Goal: Navigation & Orientation: Find specific page/section

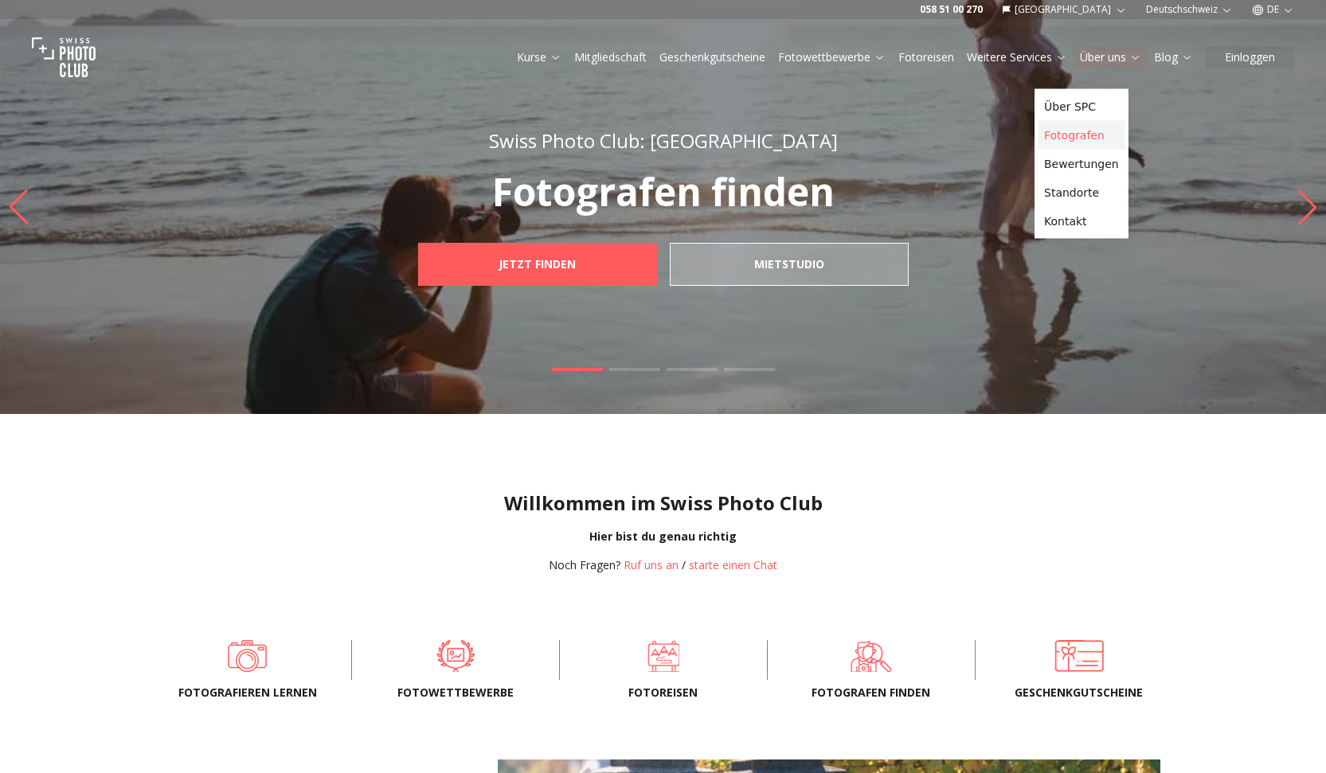
click at [1095, 138] on link "Fotografen" at bounding box center [1082, 135] width 88 height 29
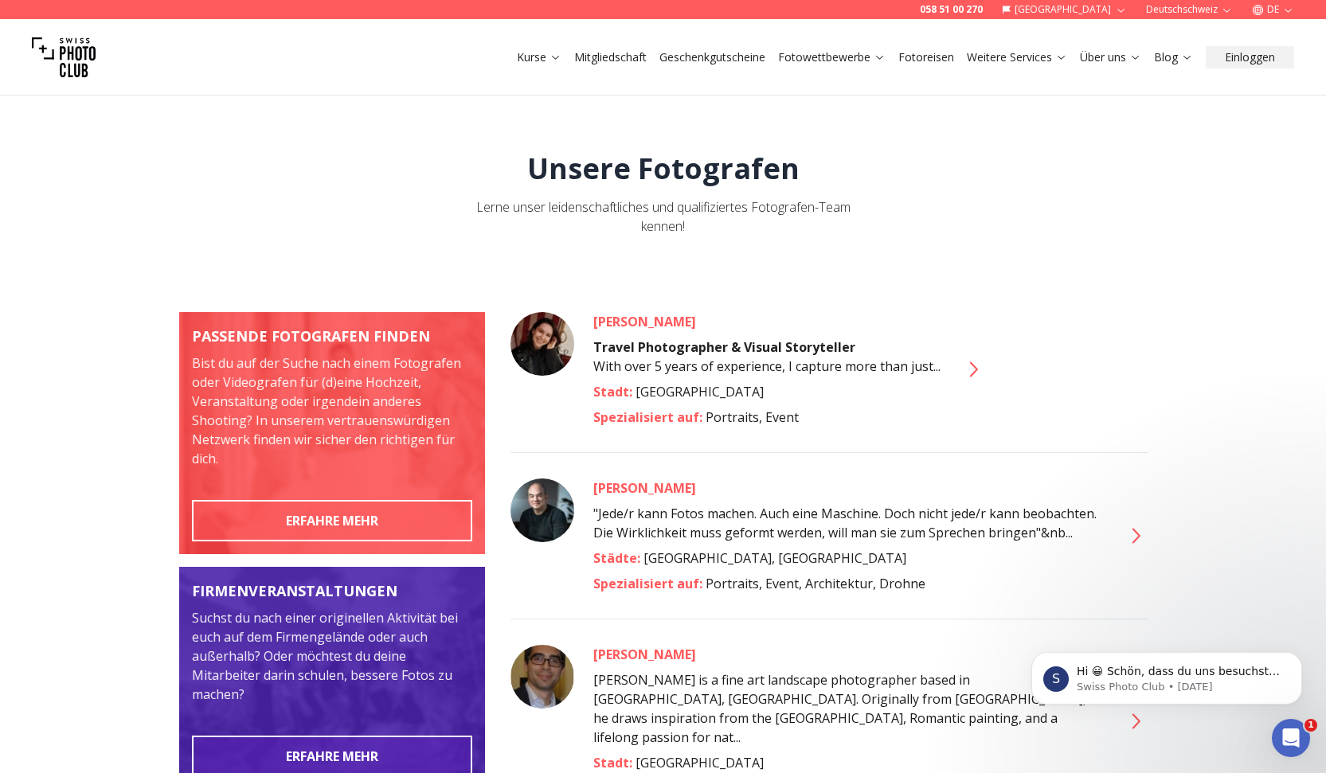
click at [985, 382] on icon at bounding box center [972, 369] width 25 height 25
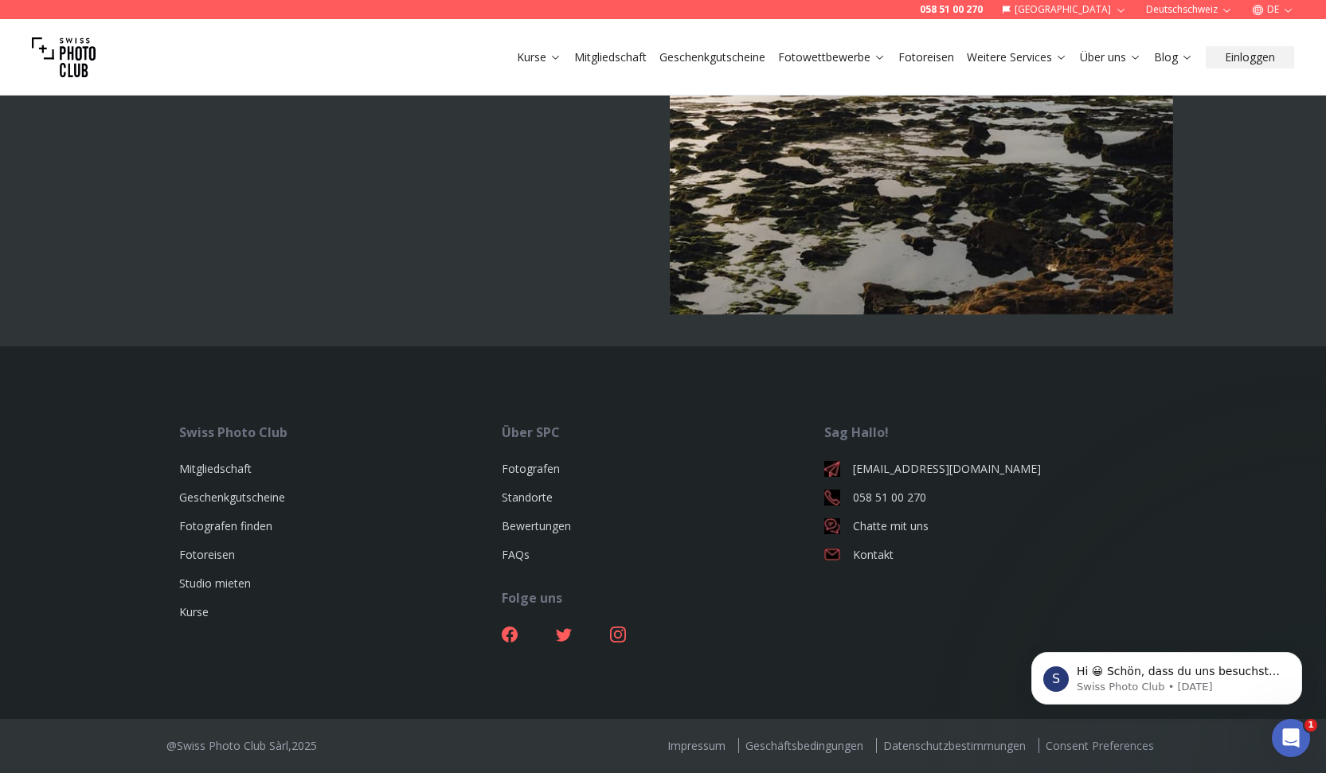
scroll to position [4666, 0]
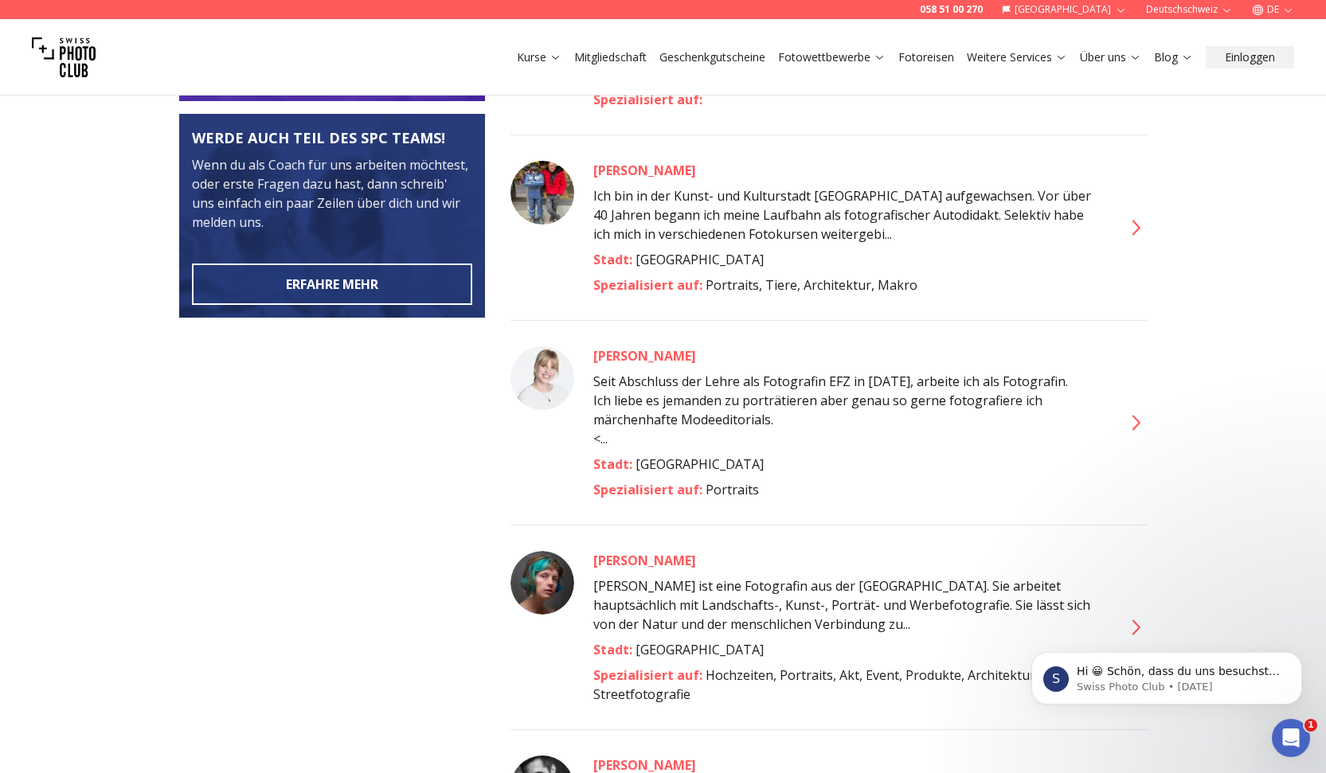
scroll to position [698, 0]
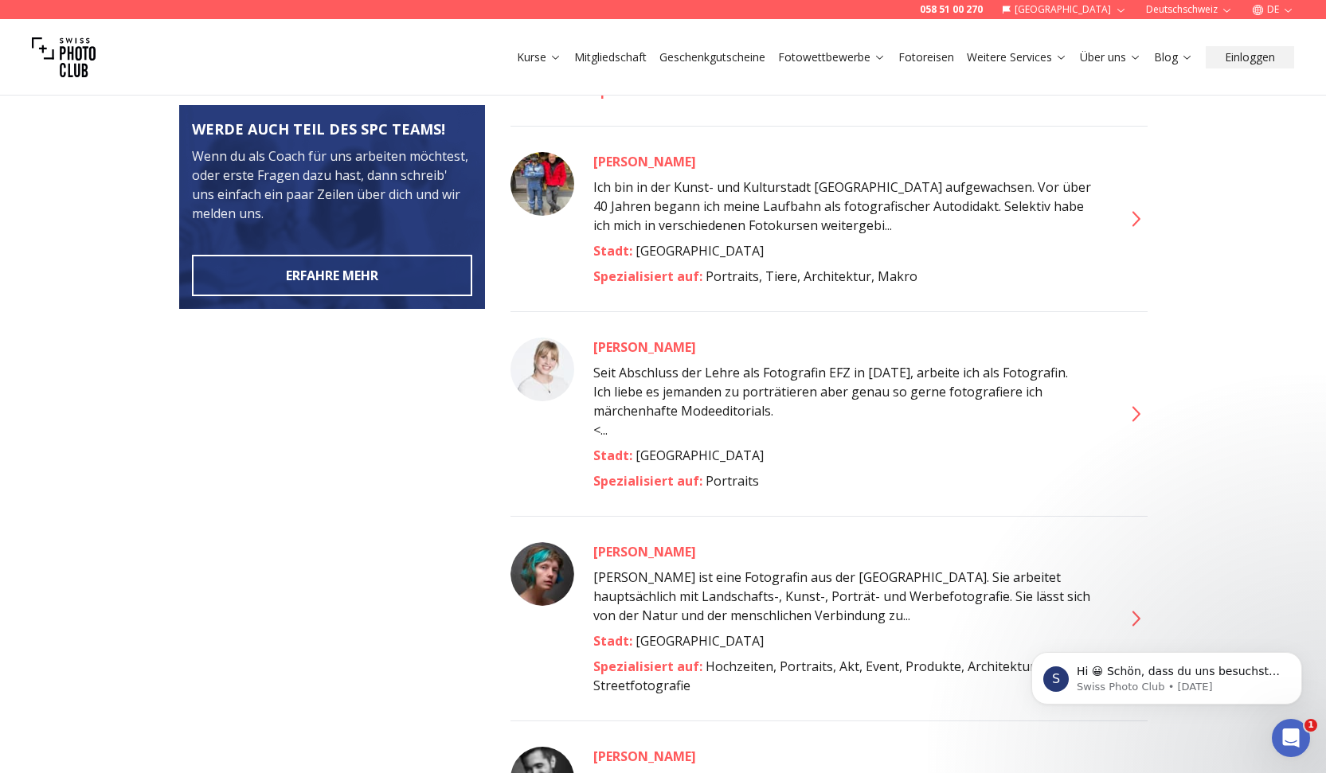
click at [1122, 427] on icon at bounding box center [1134, 413] width 25 height 25
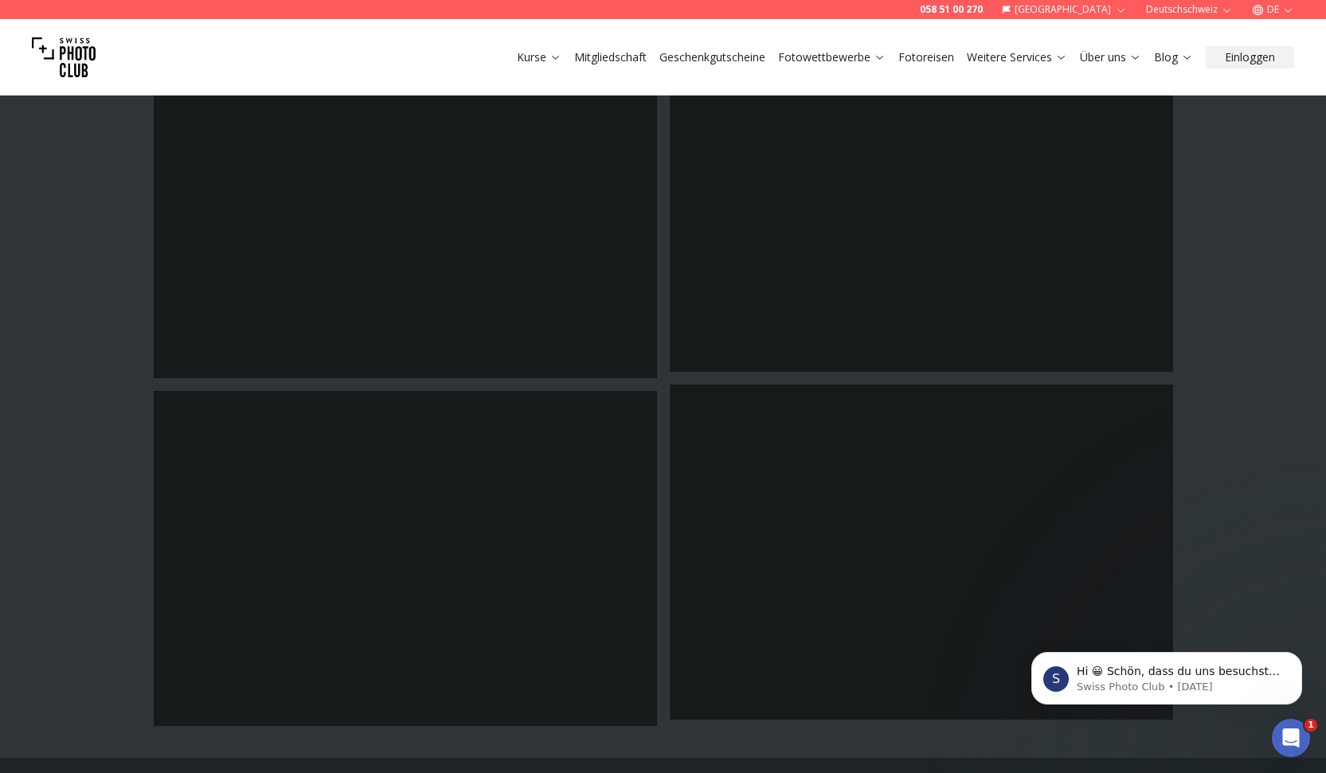
scroll to position [2837, 0]
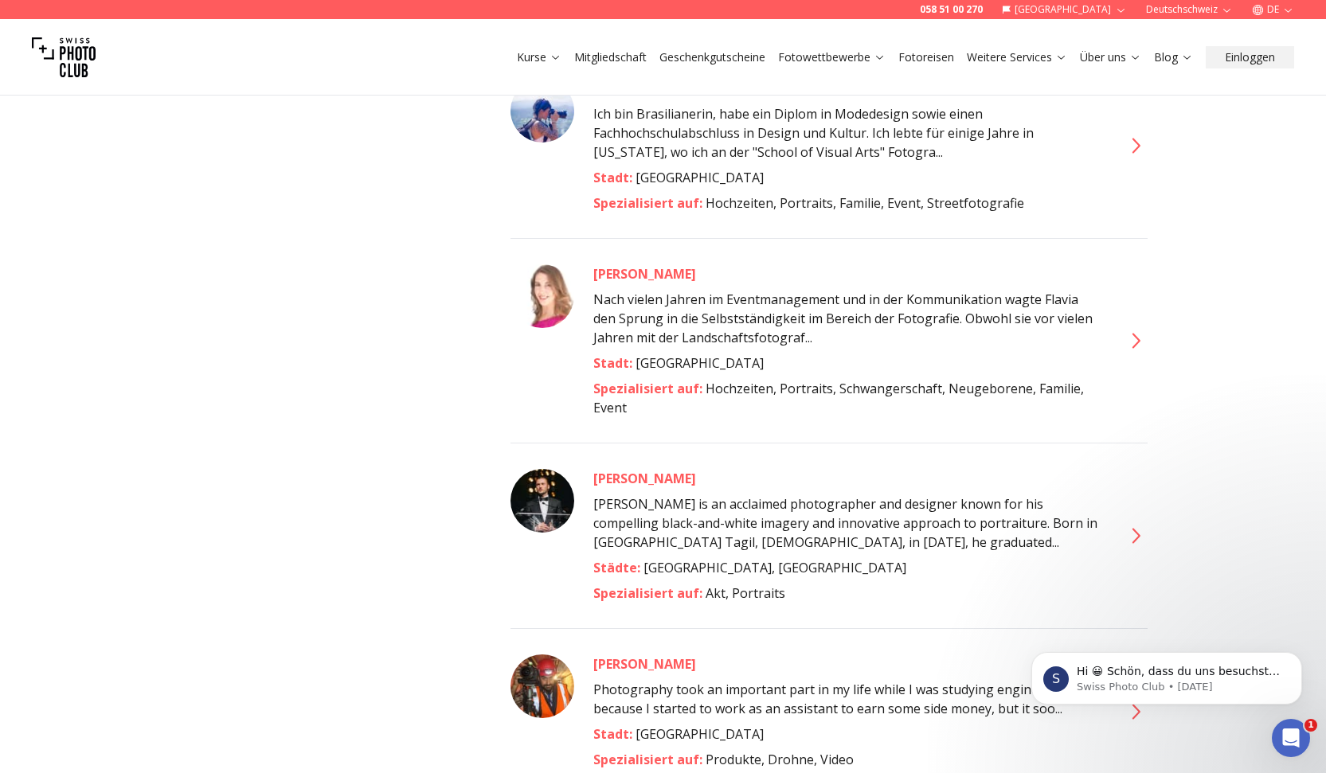
scroll to position [2391, 0]
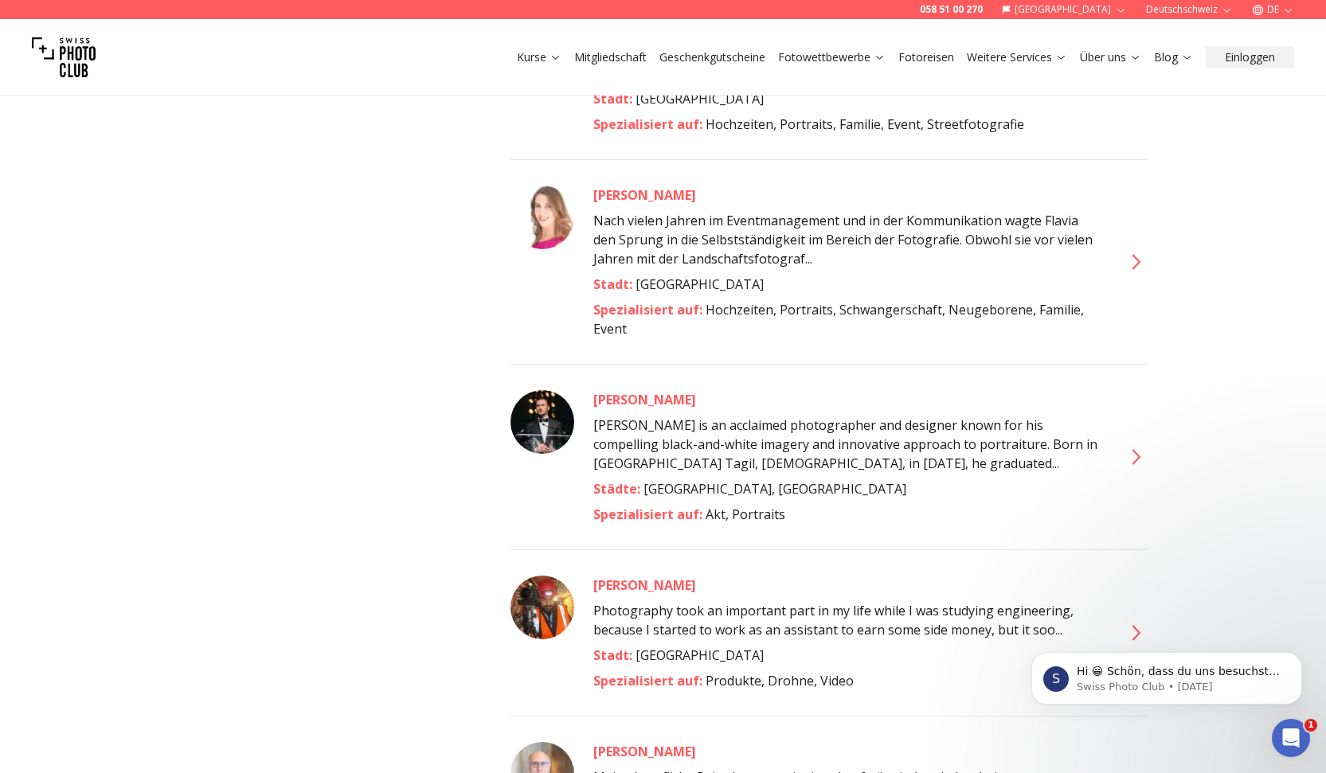
click at [665, 19] on div "Fabiana Nunes" at bounding box center [848, 9] width 510 height 19
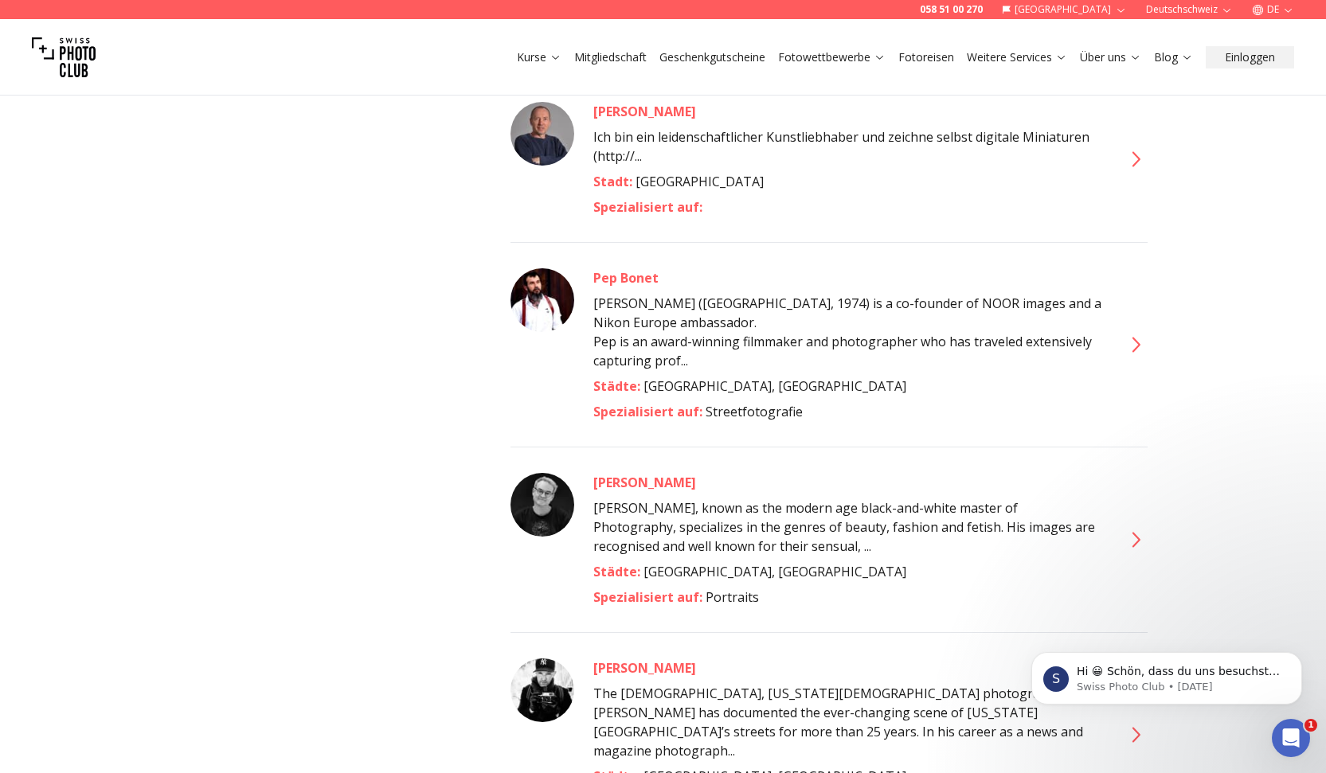
scroll to position [6435, 0]
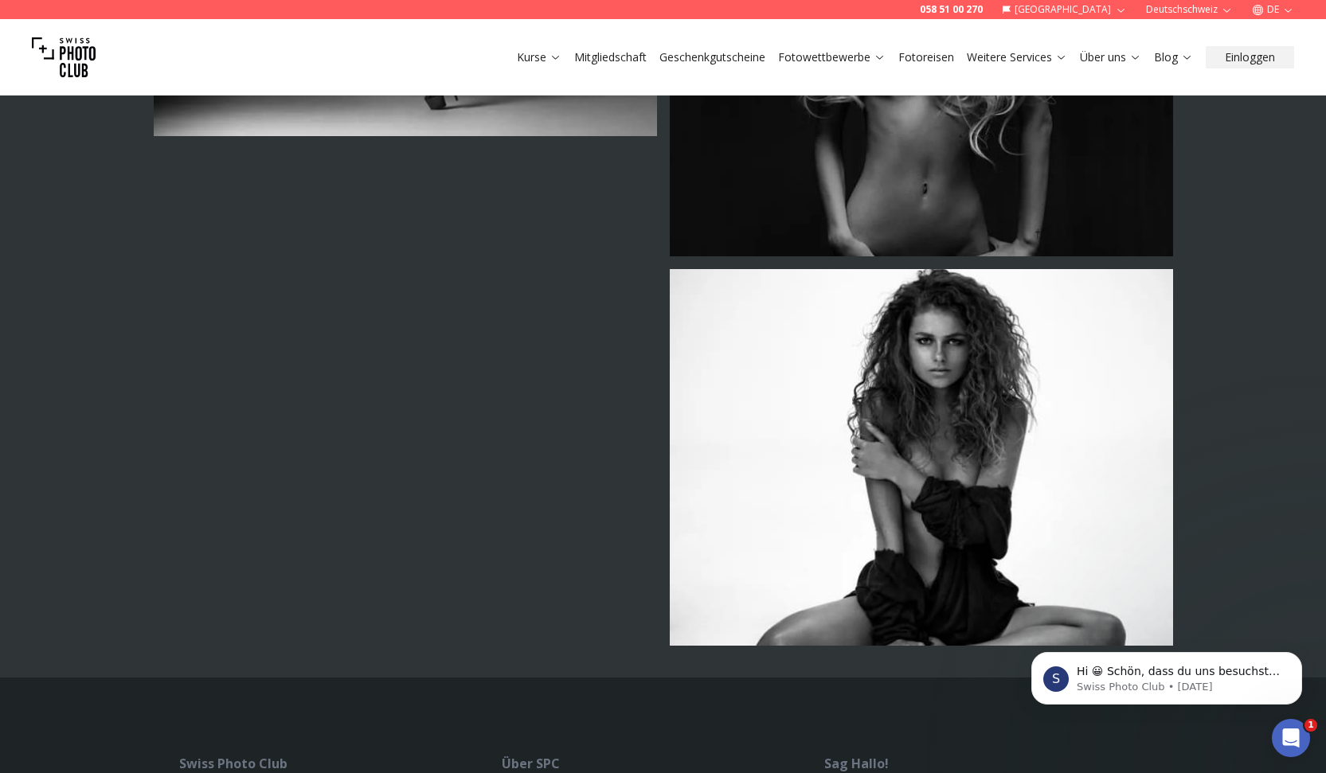
scroll to position [3098, 0]
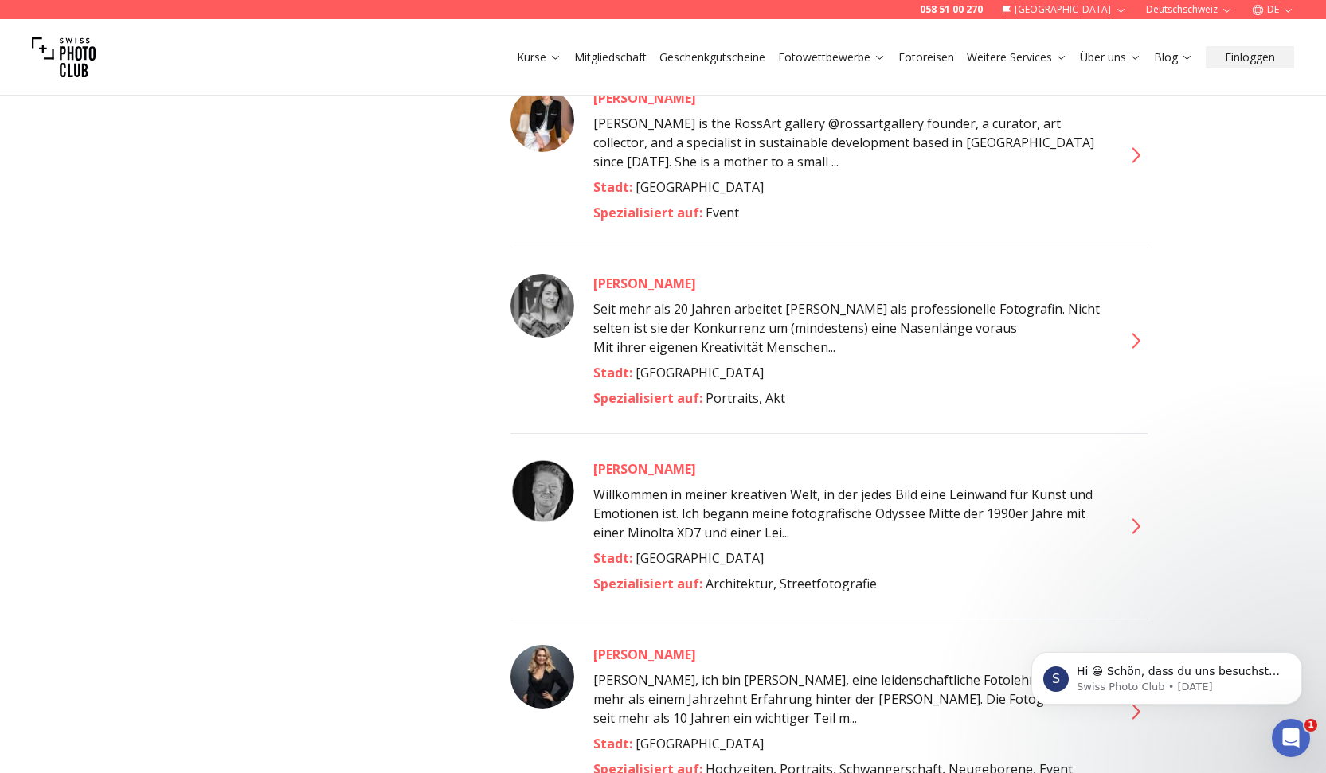
scroll to position [8765, 0]
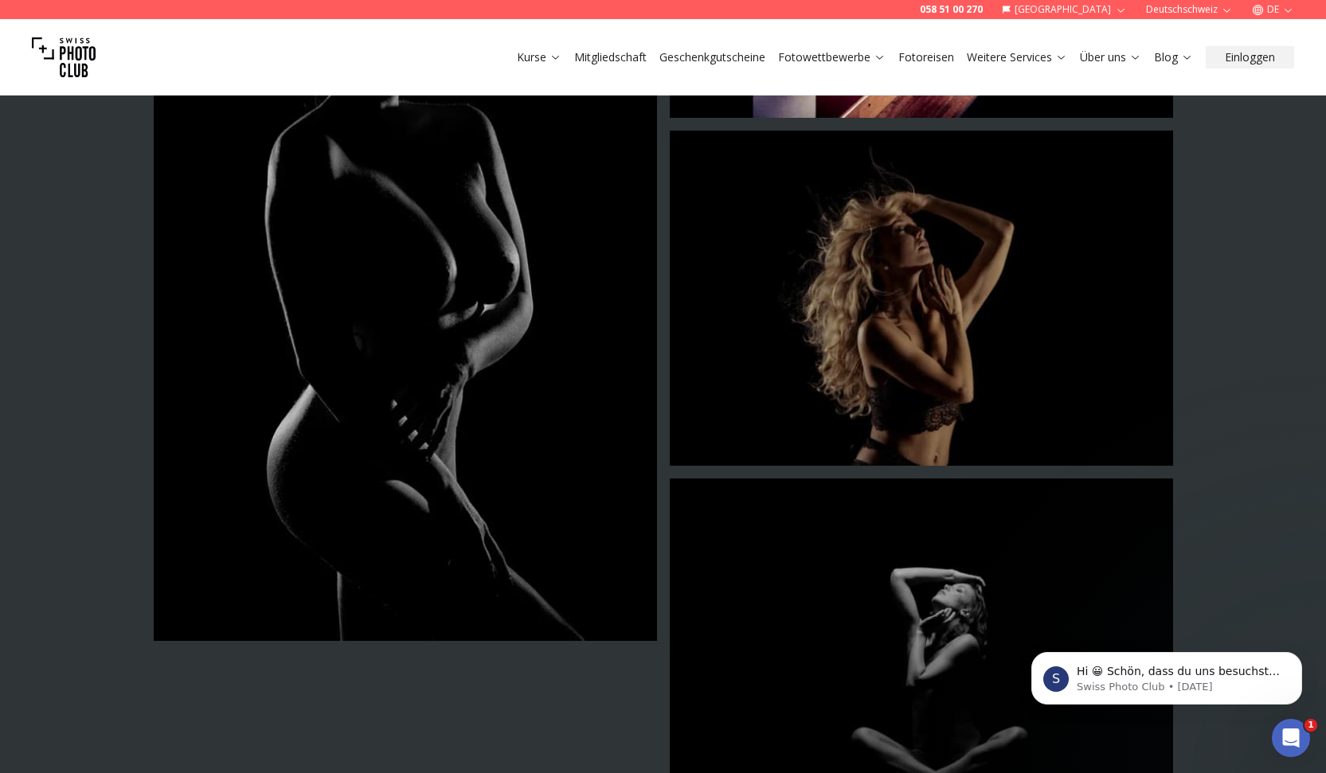
scroll to position [3952, 0]
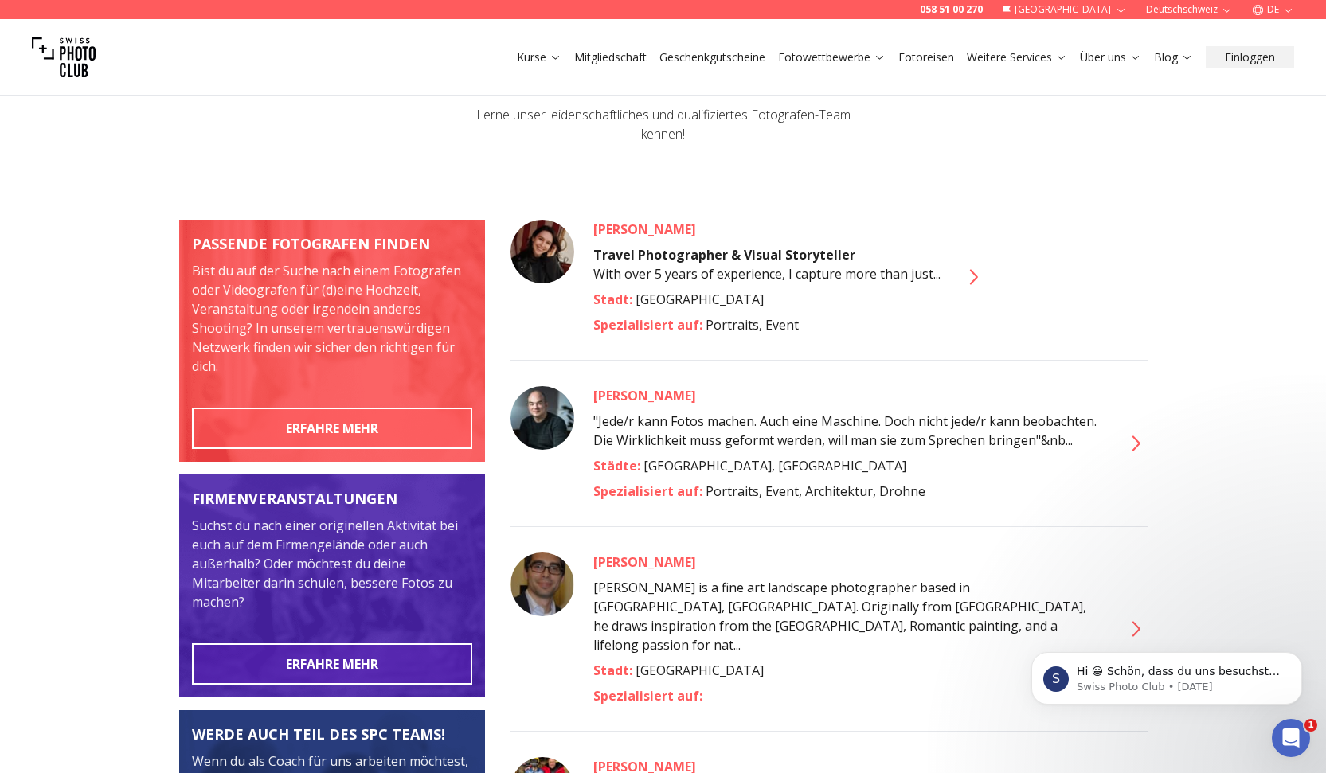
scroll to position [177, 0]
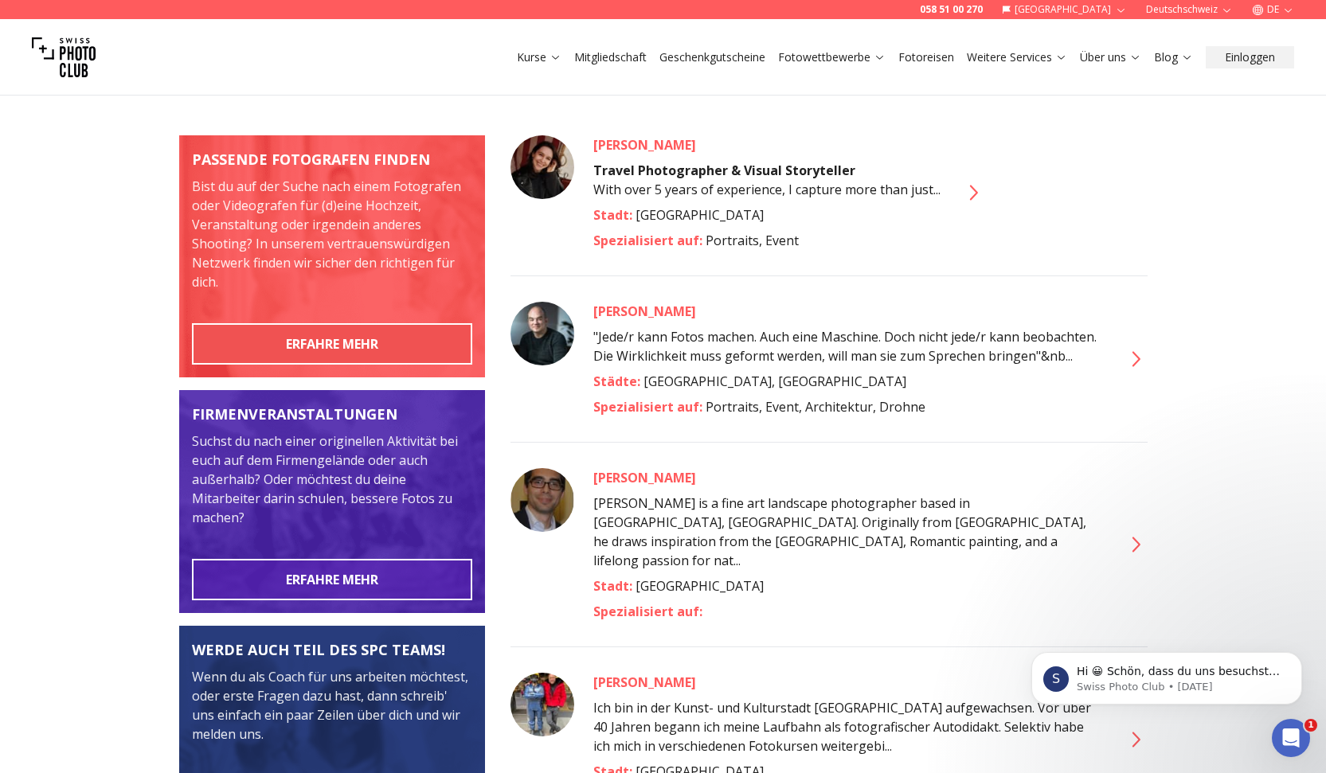
click at [304, 365] on button "ERFAHRE MEHR" at bounding box center [332, 343] width 280 height 41
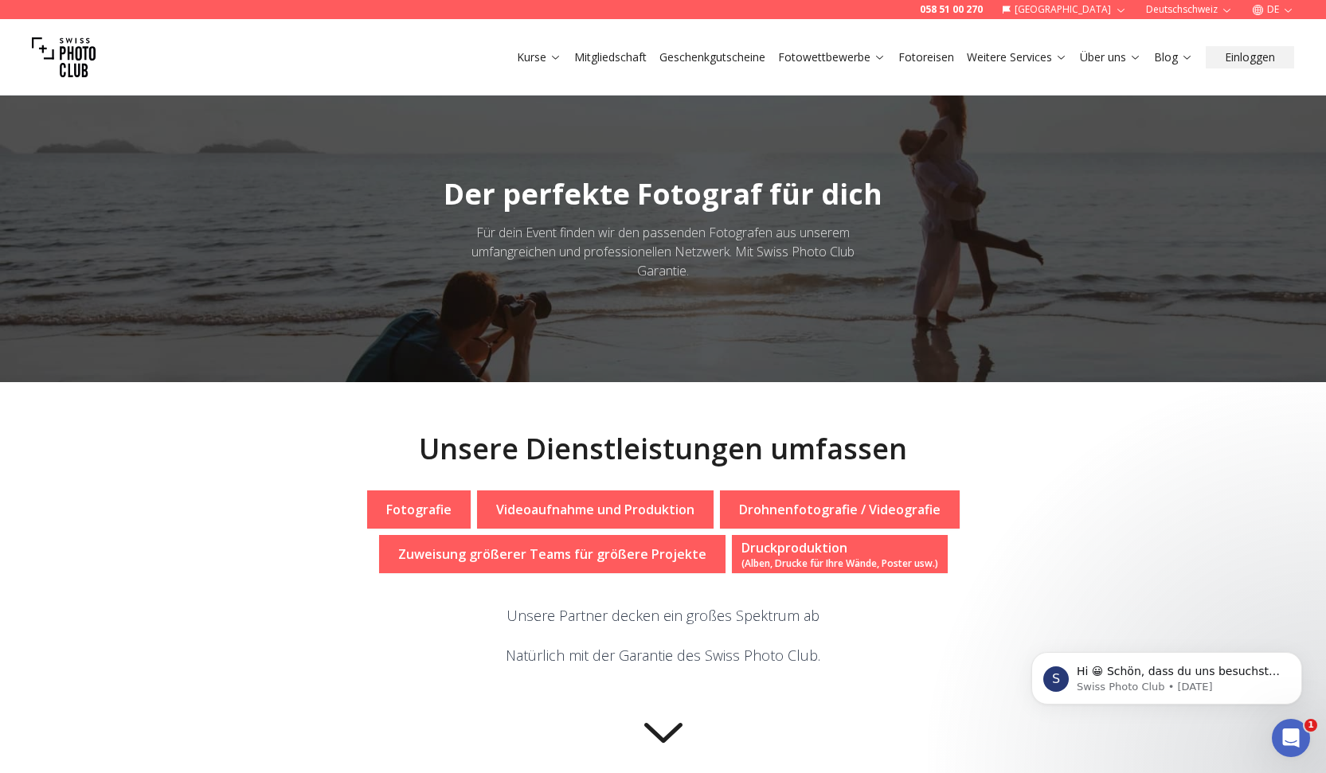
click at [452, 519] on p "Fotografie" at bounding box center [418, 509] width 65 height 19
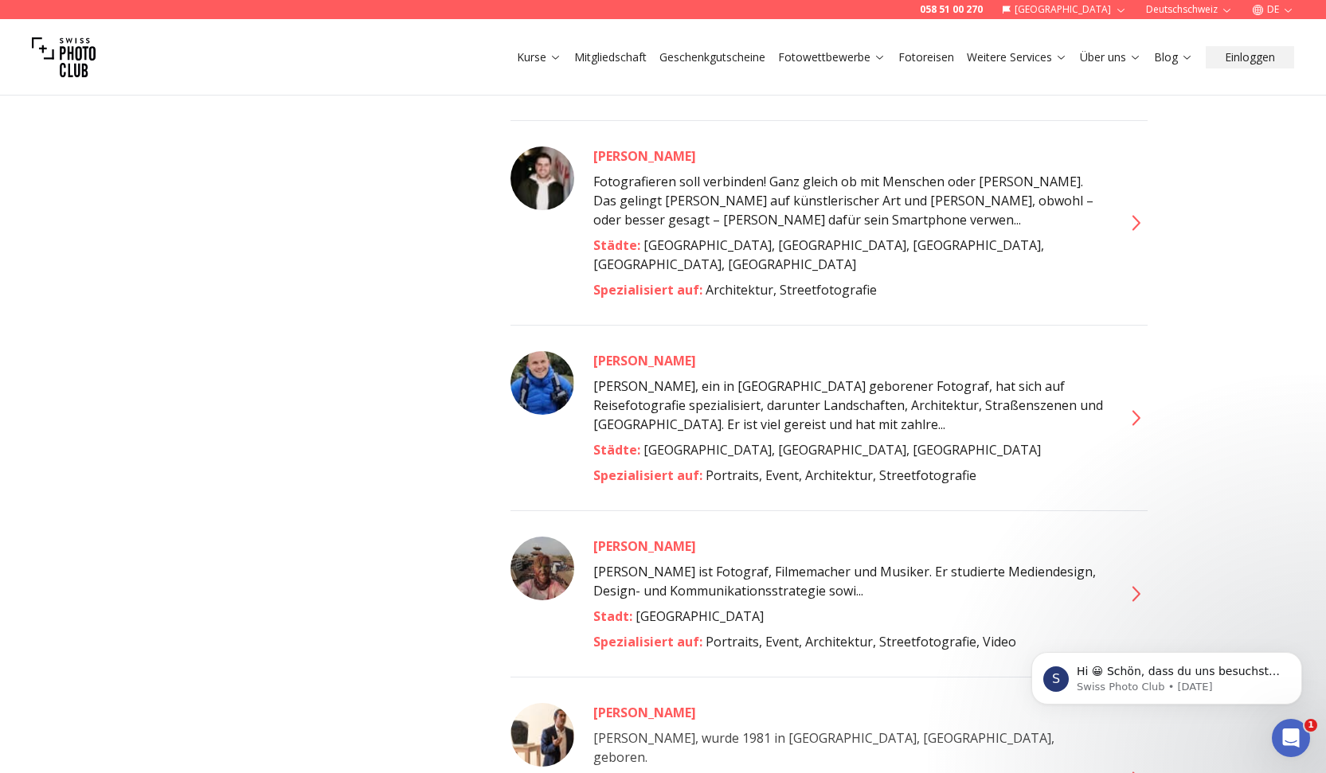
scroll to position [1283, 0]
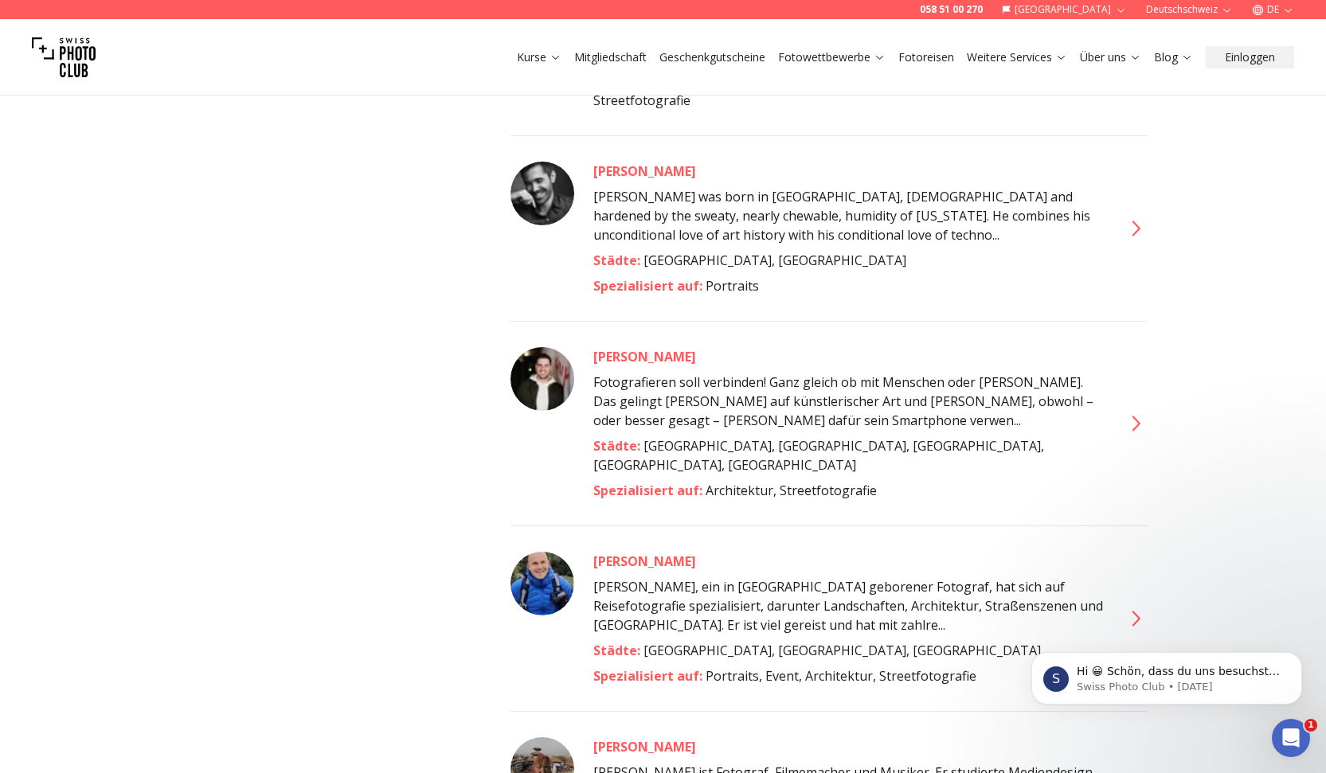
click at [1130, 241] on icon at bounding box center [1134, 228] width 25 height 25
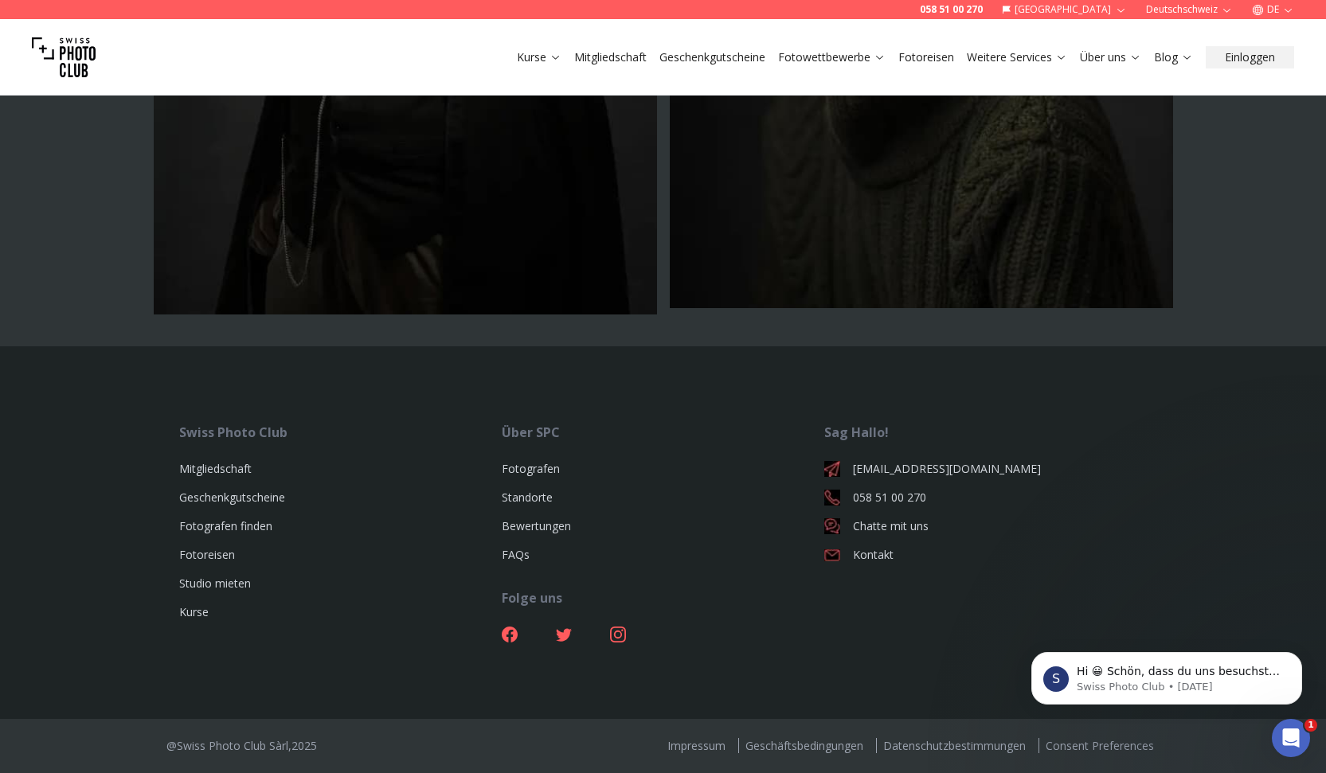
scroll to position [6842, 0]
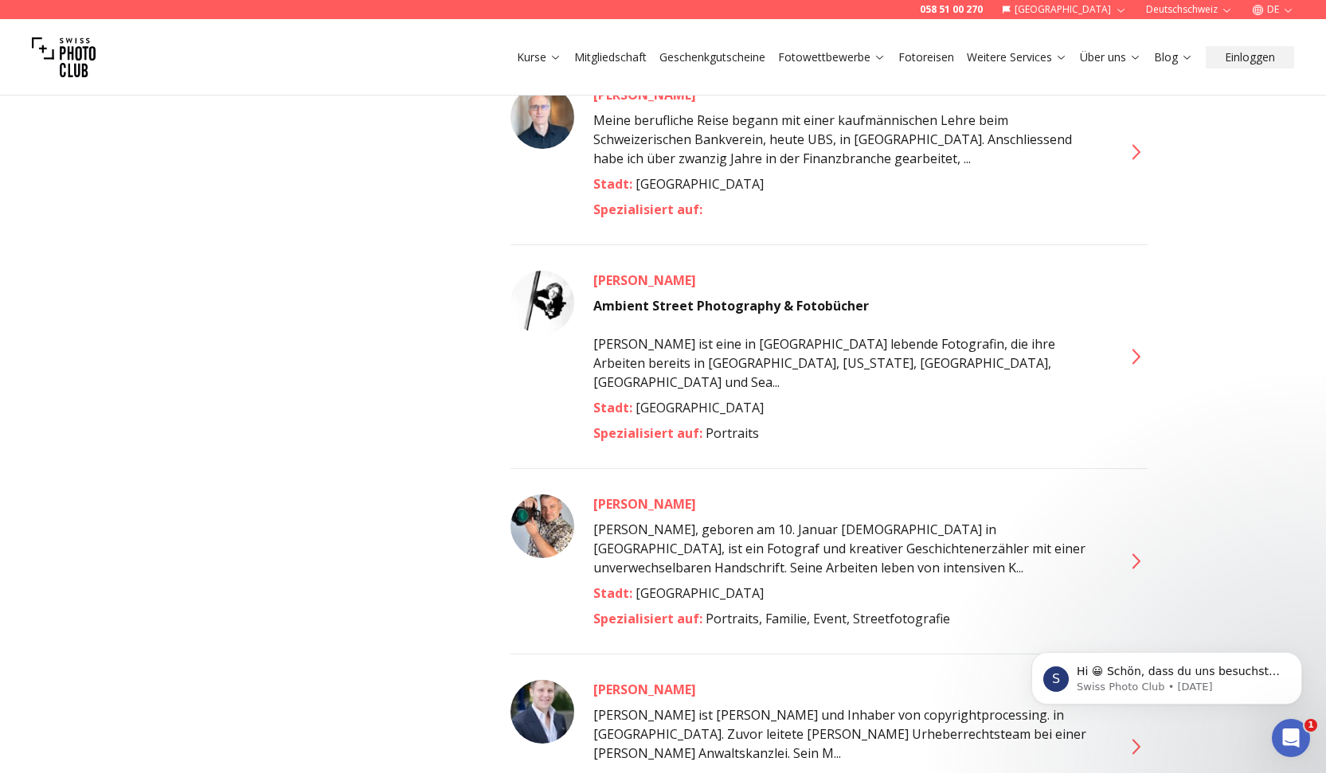
scroll to position [3220, 0]
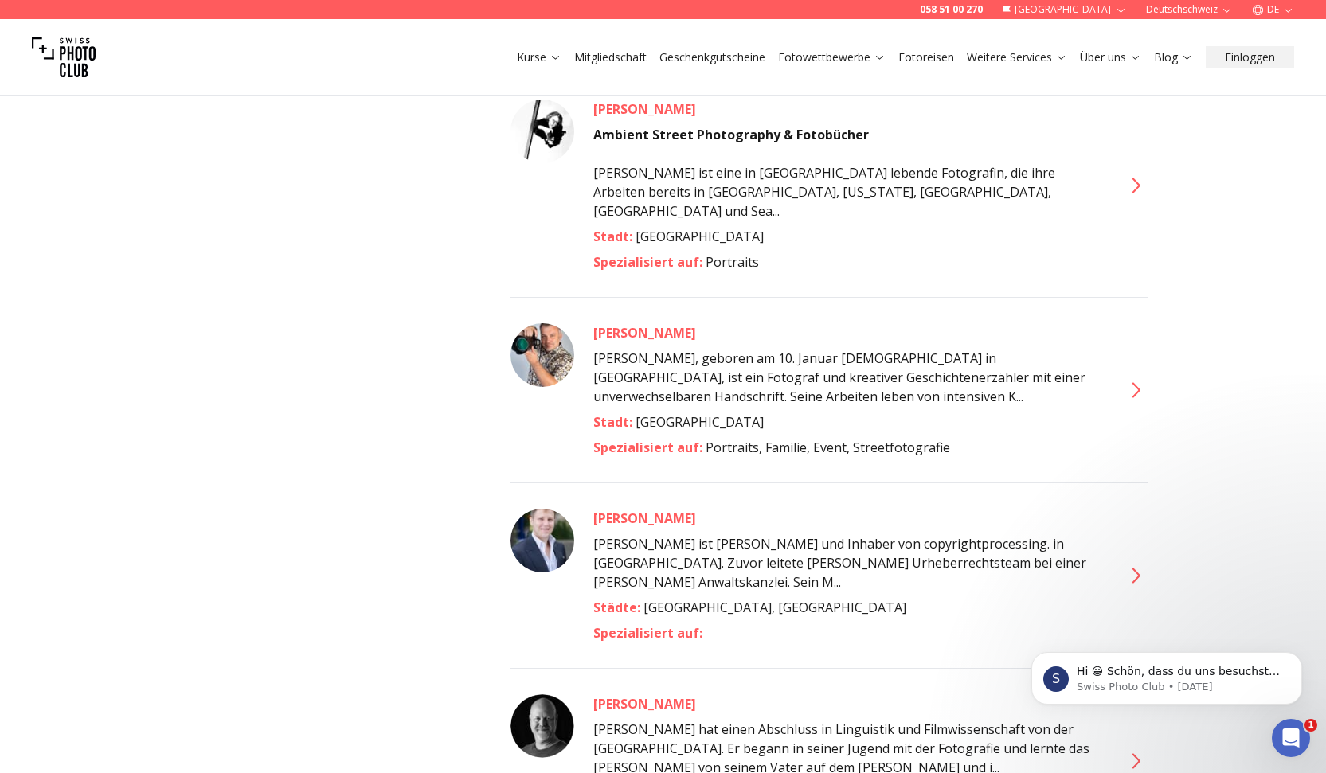
click at [1132, 193] on icon at bounding box center [1136, 185] width 8 height 15
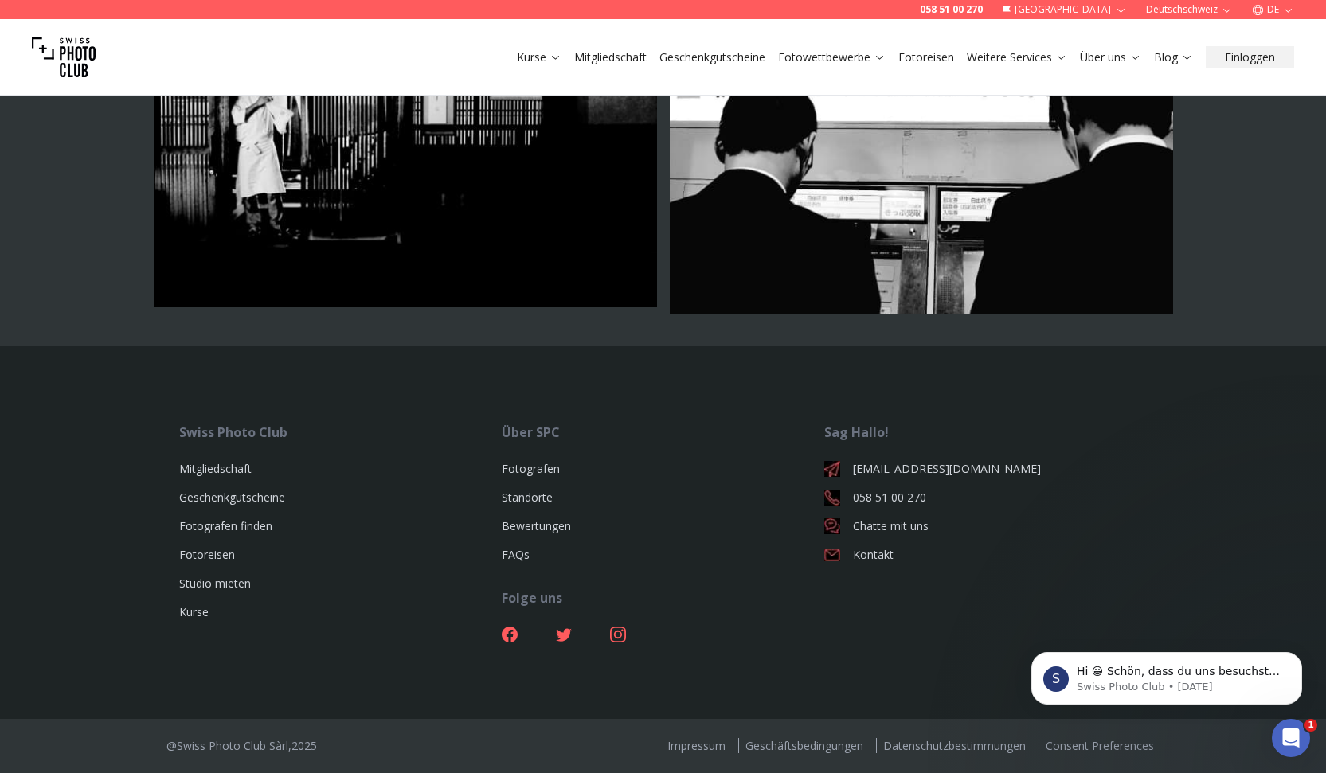
scroll to position [4712, 0]
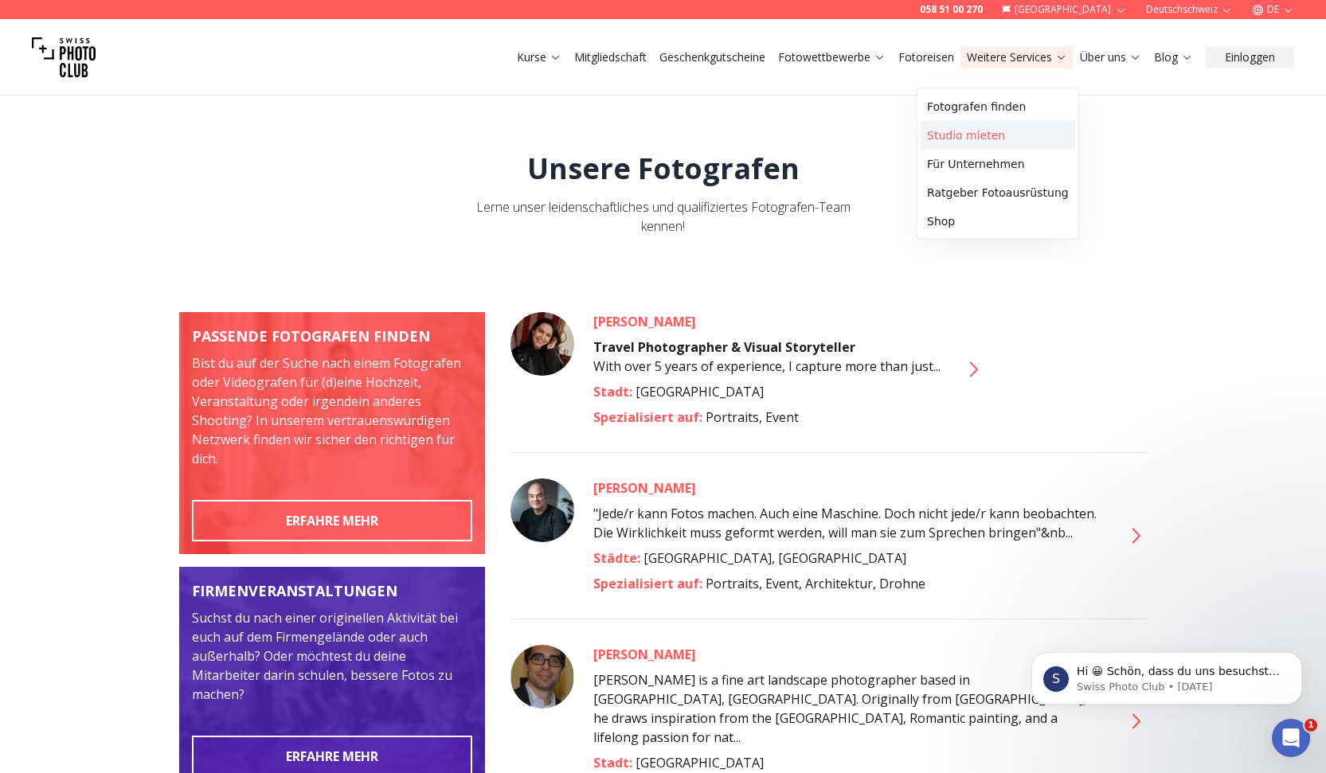
click at [1010, 140] on link "Studio mieten" at bounding box center [998, 135] width 154 height 29
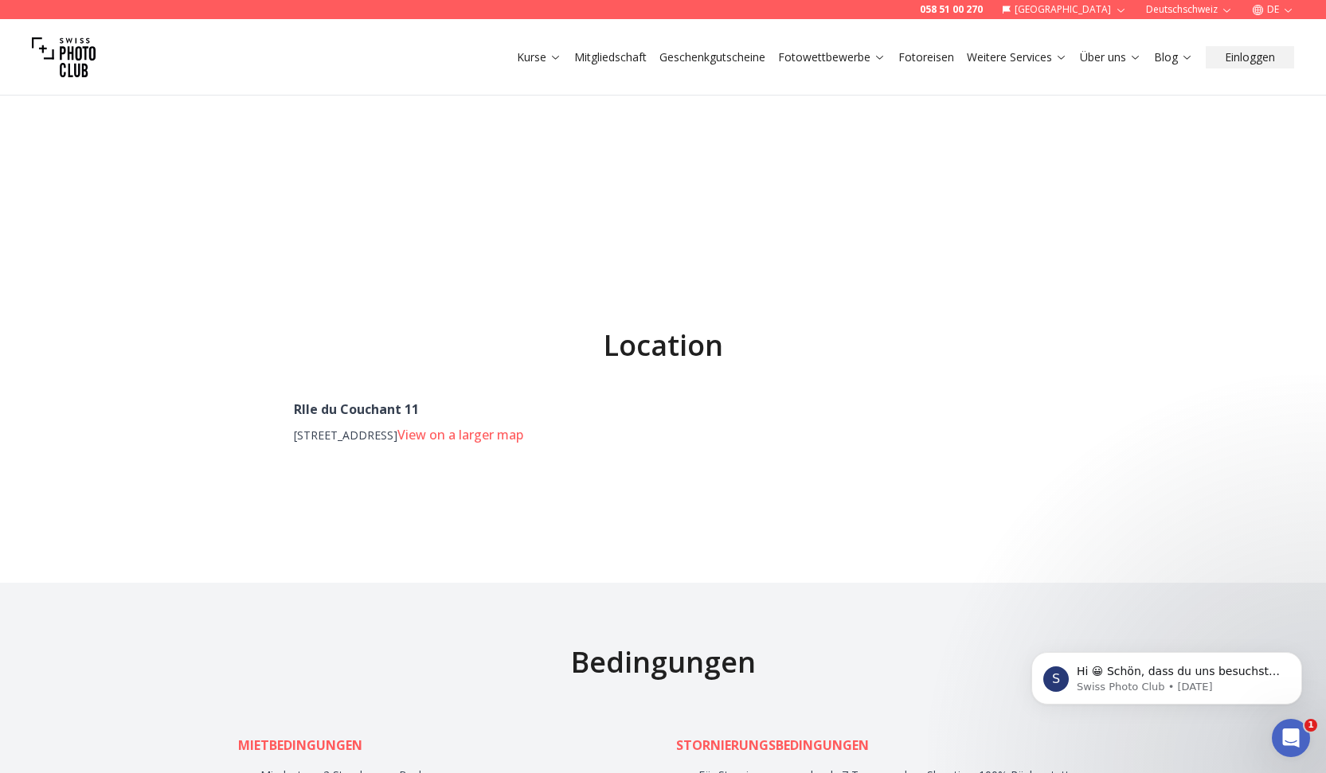
scroll to position [7163, 0]
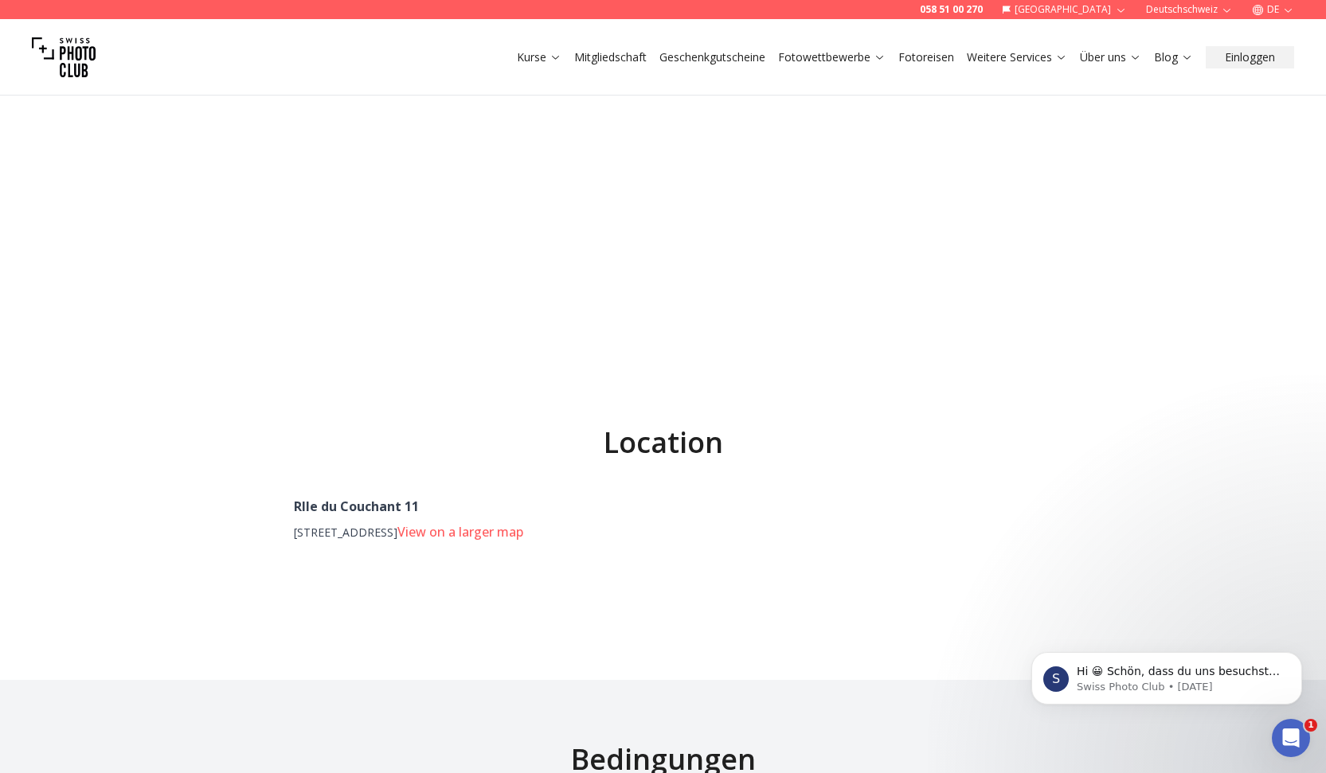
click at [898, 65] on link "Fotoreisen" at bounding box center [926, 57] width 56 height 16
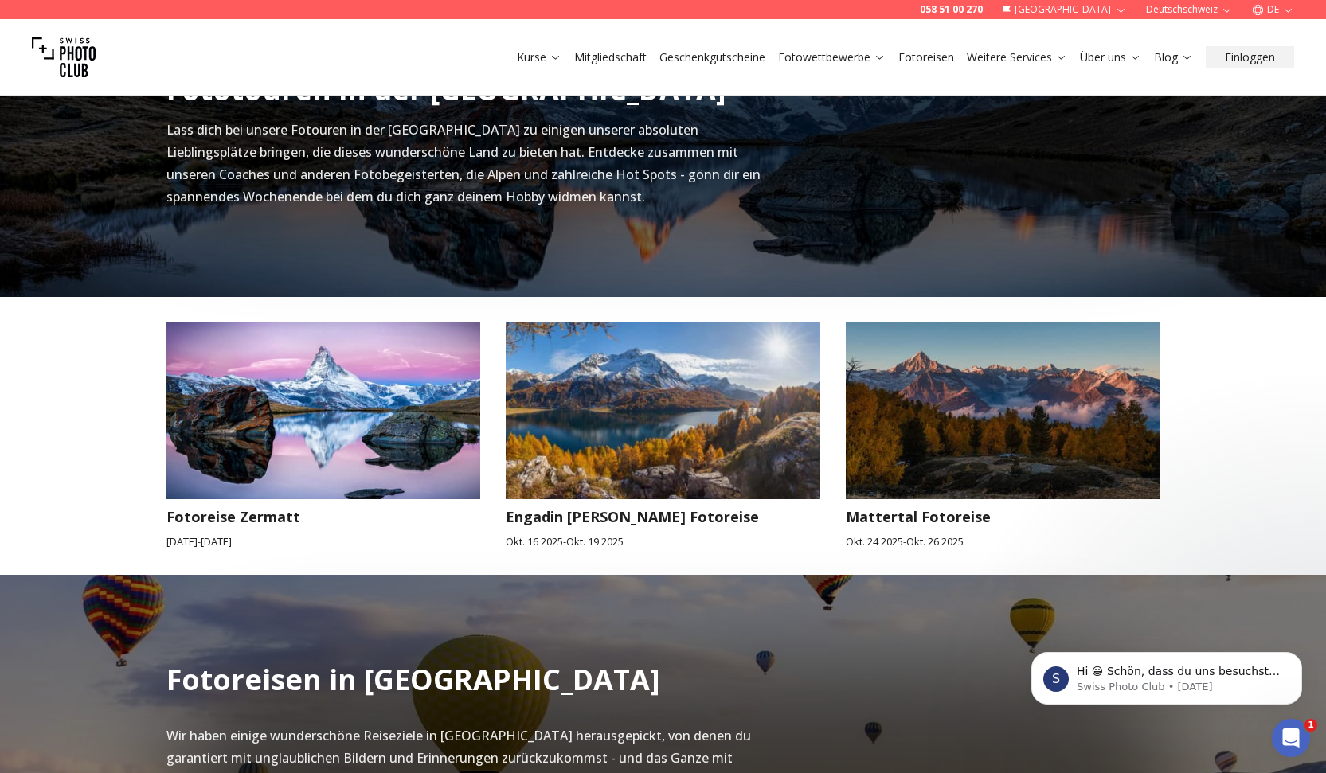
scroll to position [646, 0]
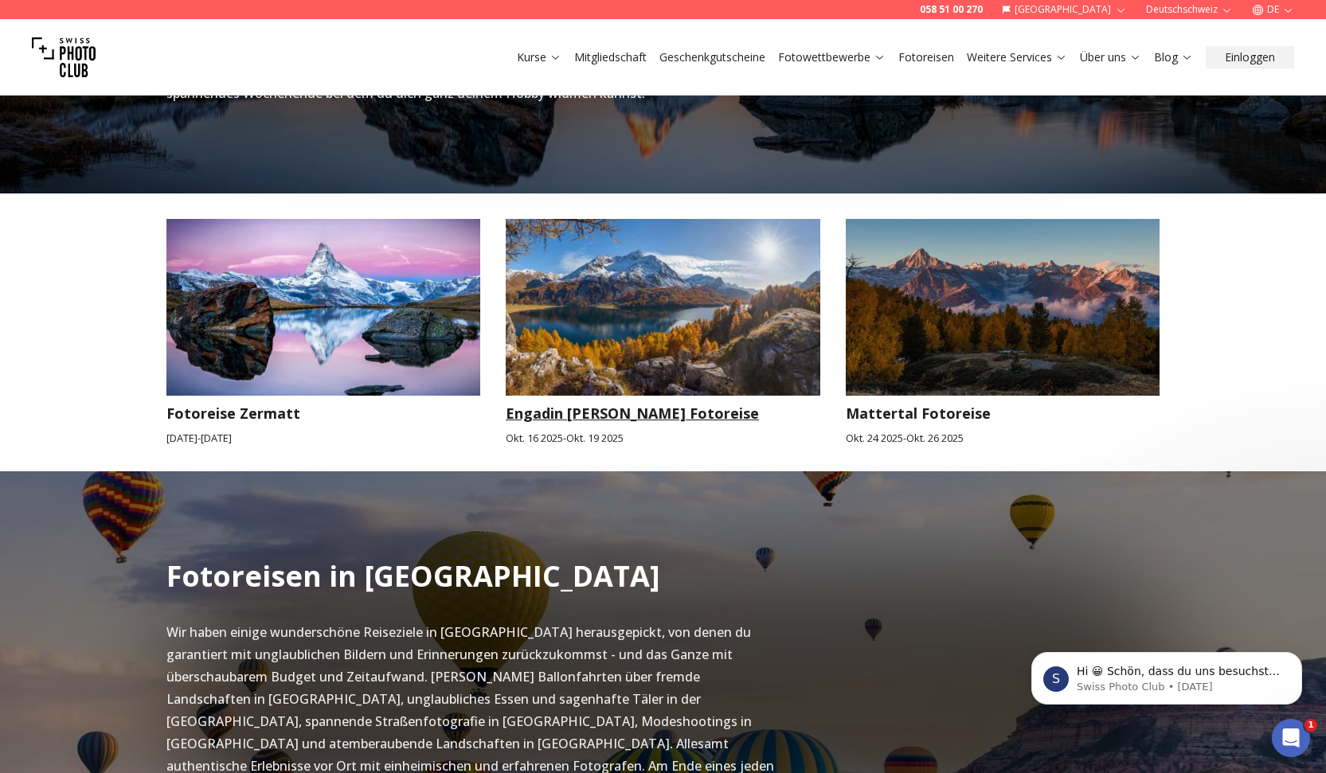
click at [735, 396] on img at bounding box center [663, 307] width 315 height 177
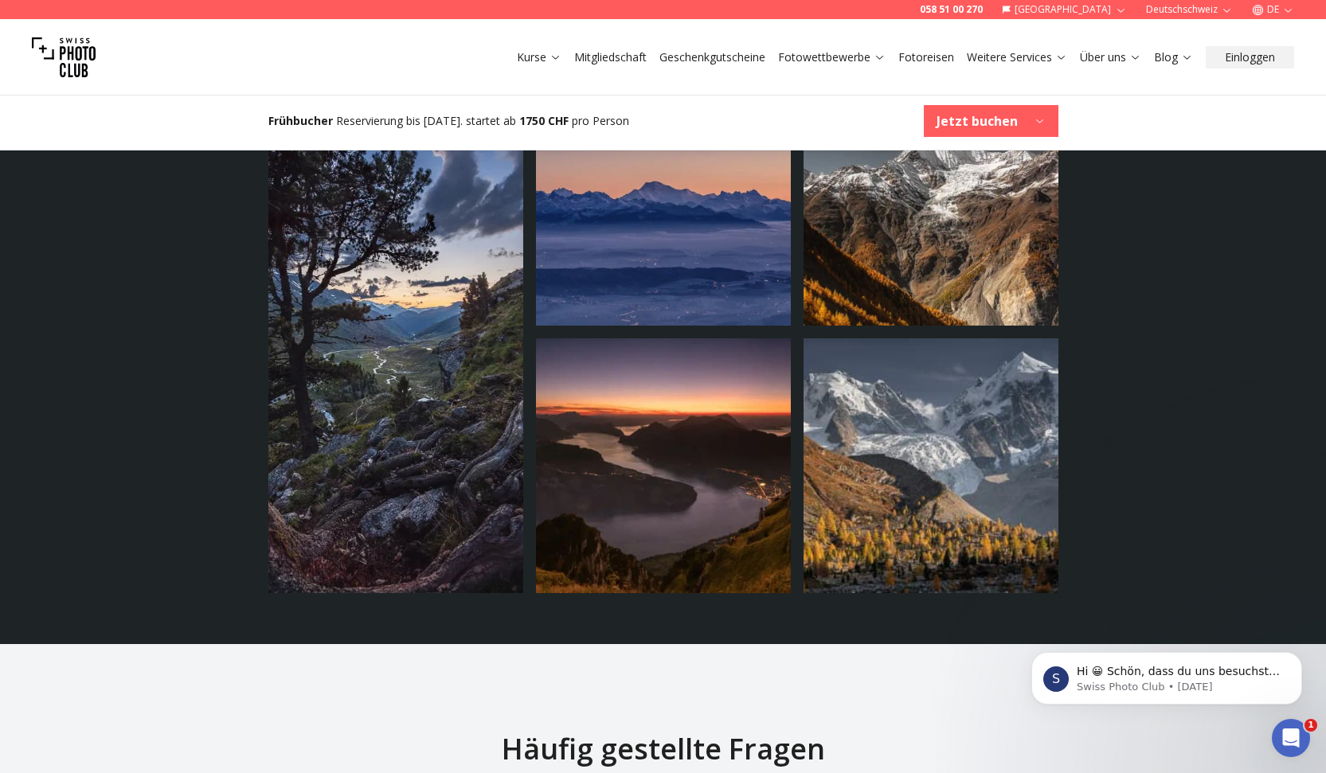
scroll to position [3537, 0]
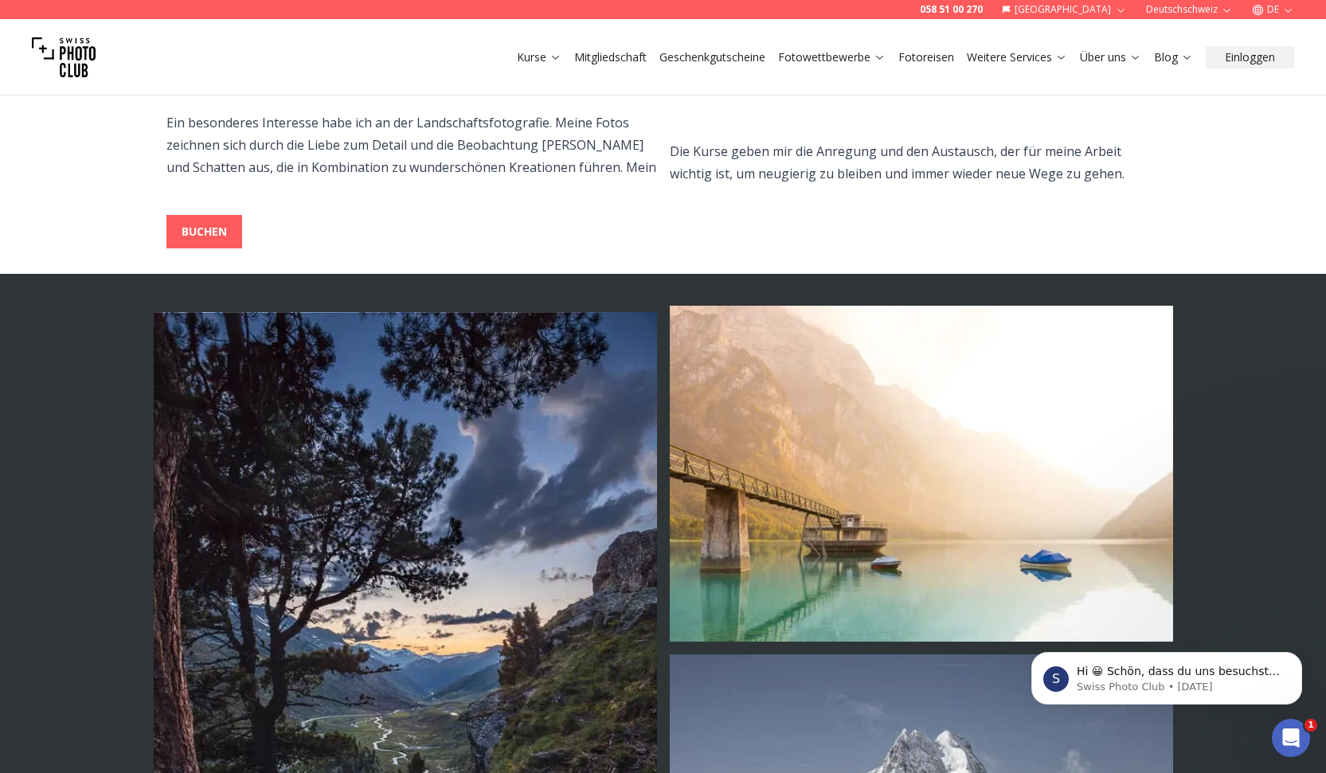
scroll to position [719, 0]
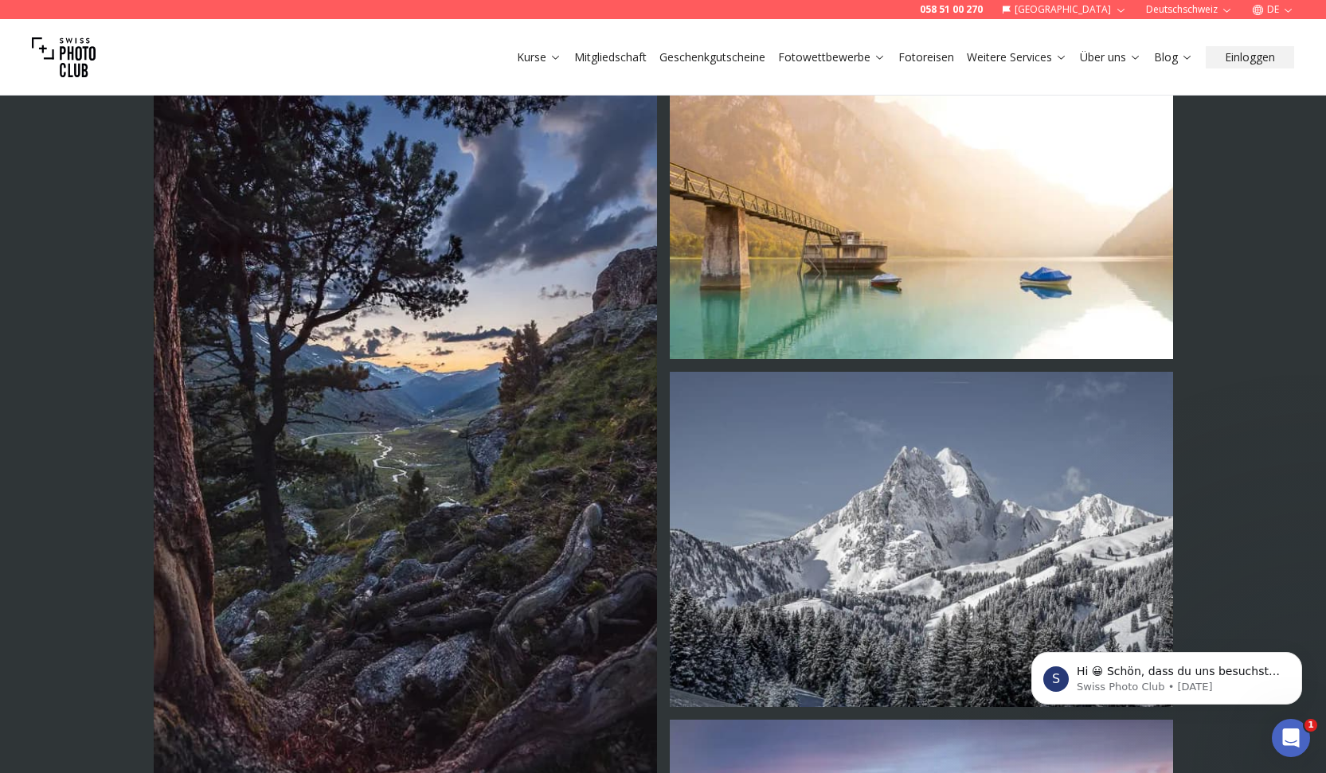
click at [732, 359] on img at bounding box center [921, 191] width 503 height 336
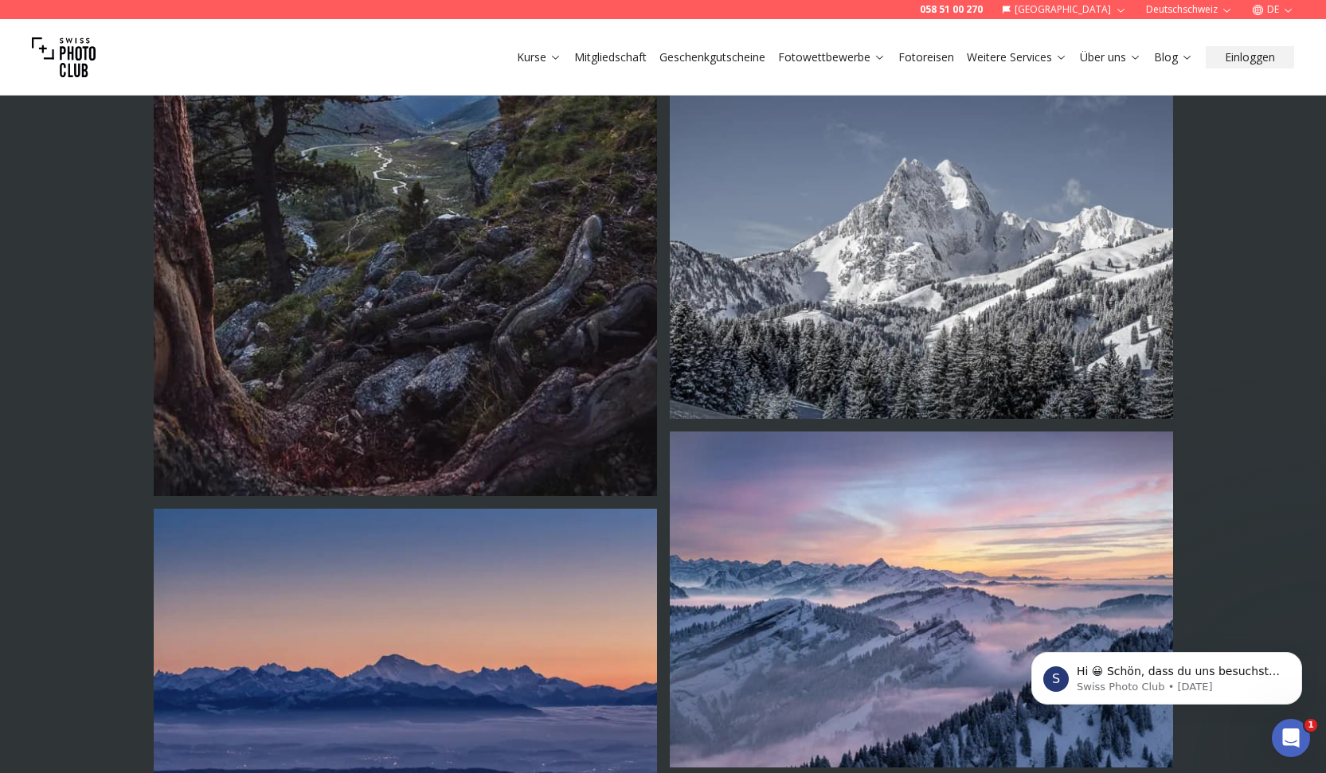
click at [732, 420] on img at bounding box center [921, 252] width 503 height 336
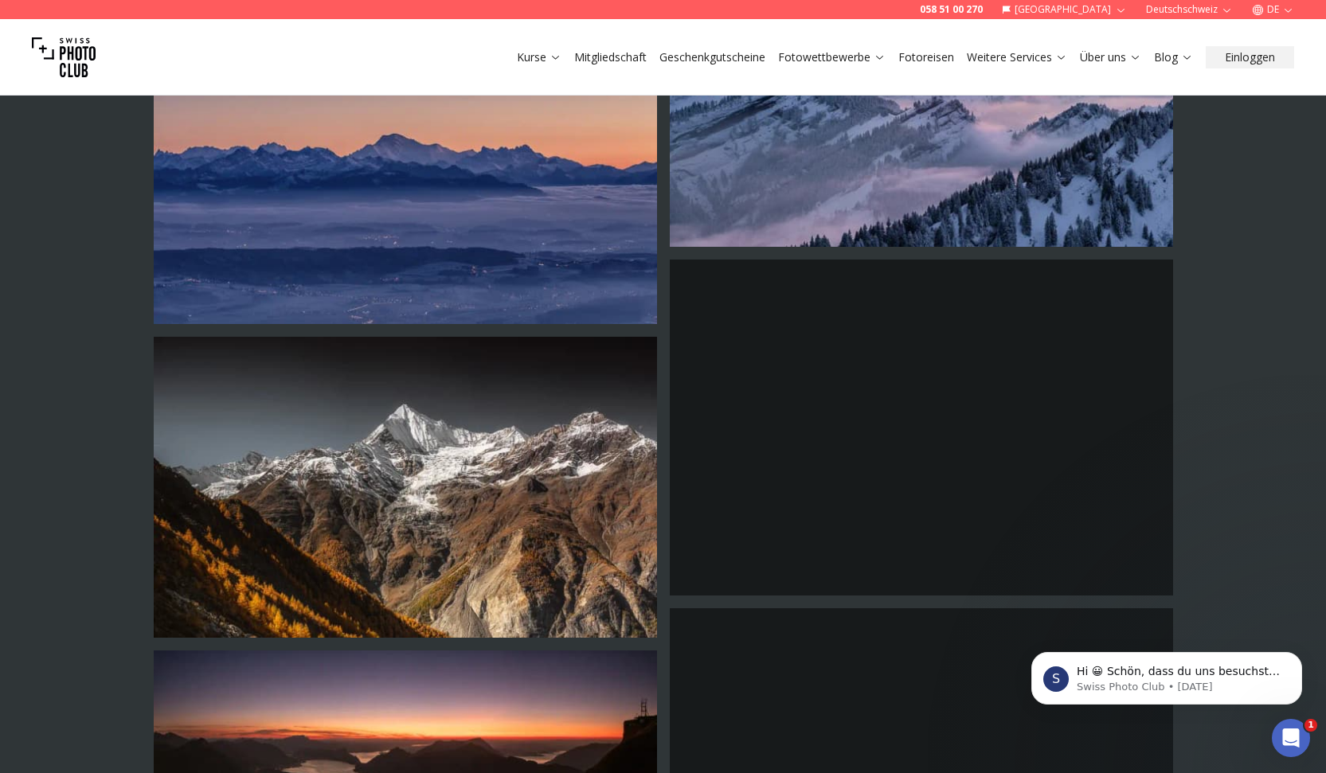
scroll to position [1680, 0]
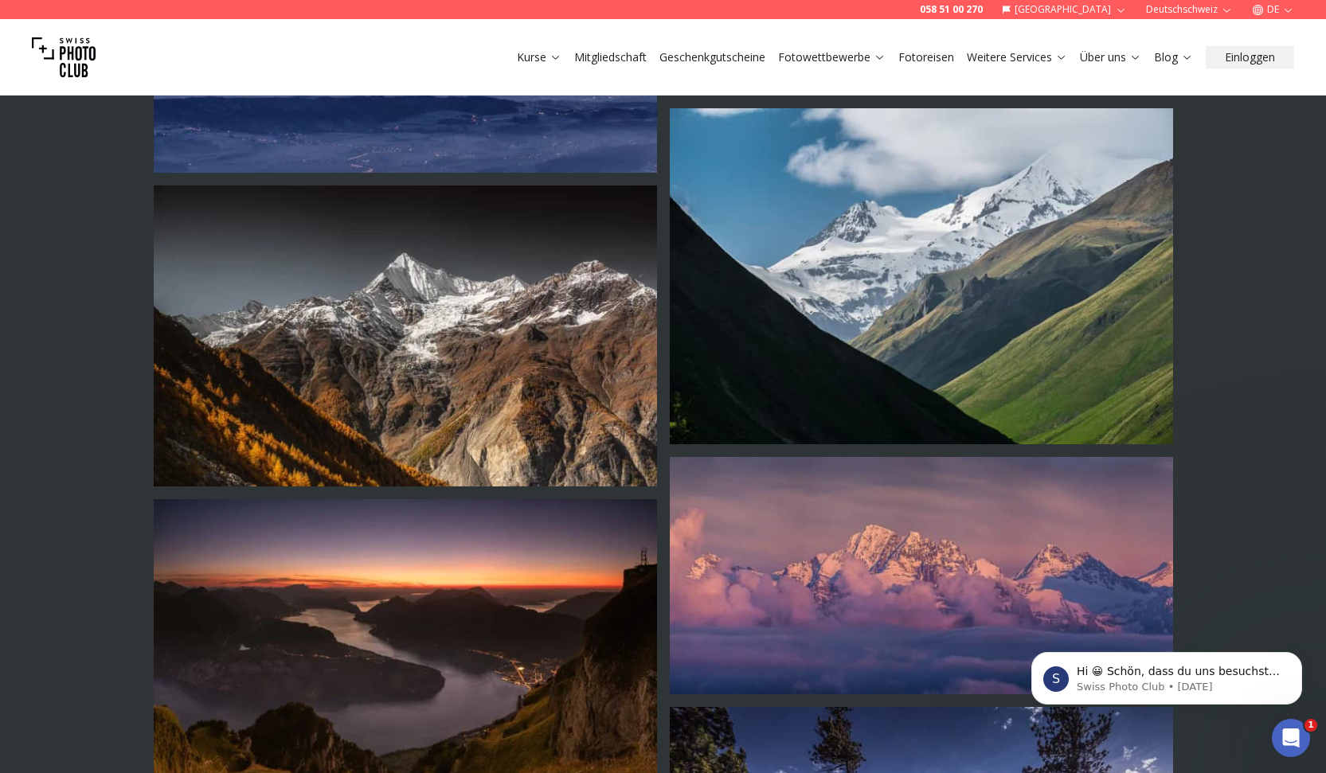
click at [732, 444] on img at bounding box center [921, 276] width 503 height 336
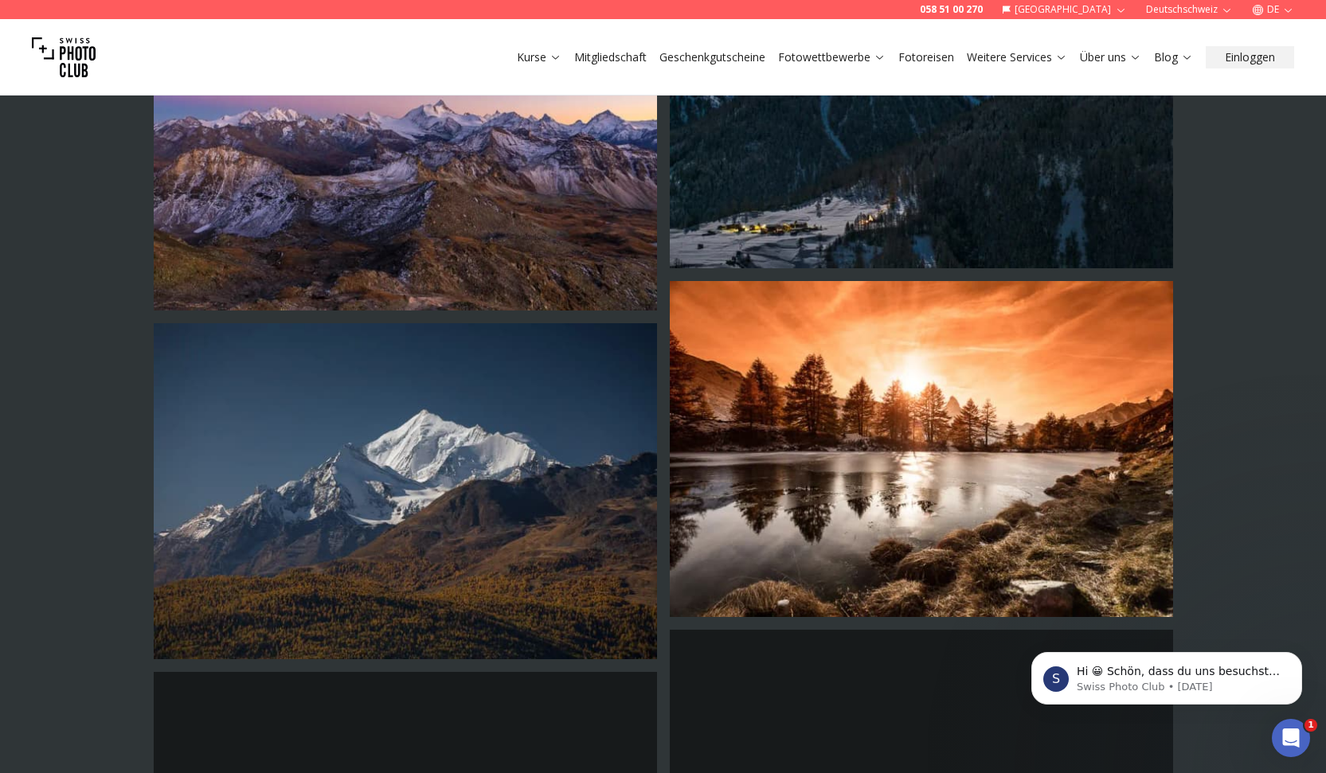
scroll to position [3180, 0]
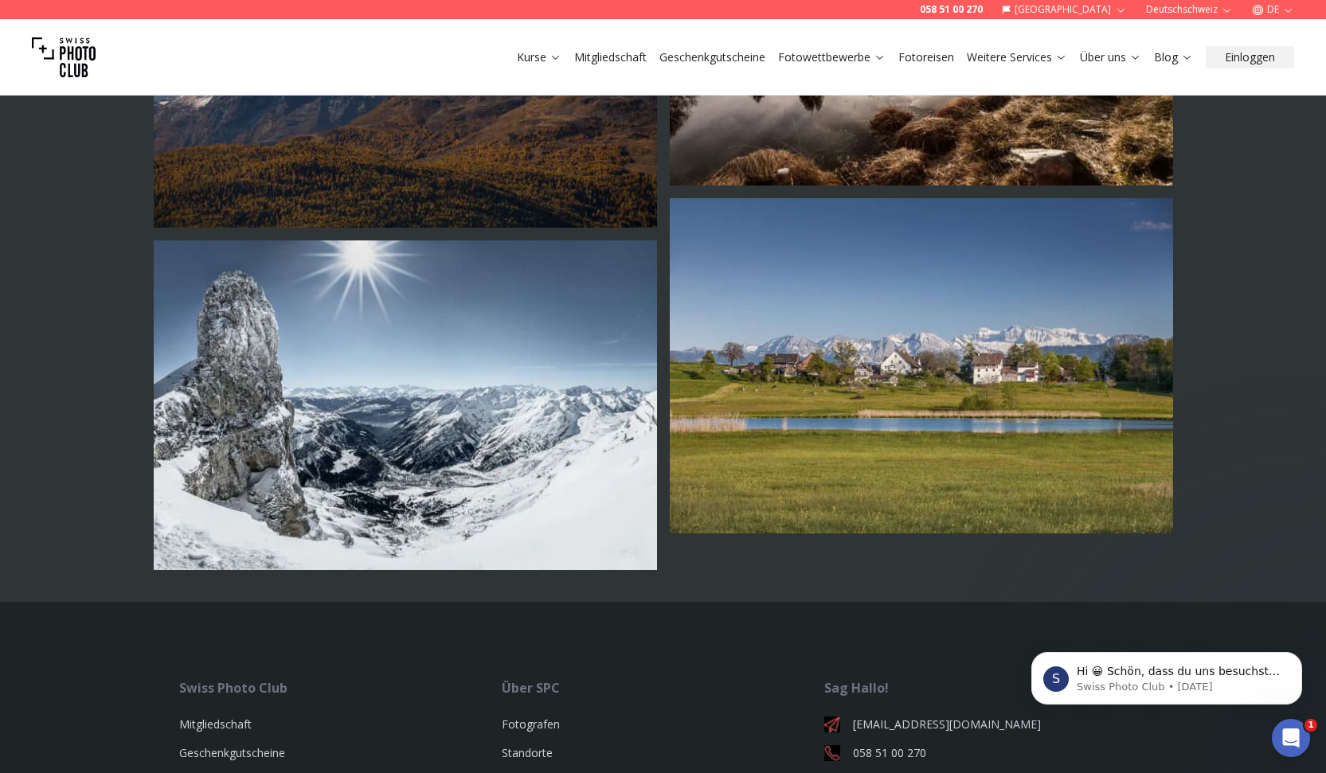
click at [737, 496] on img at bounding box center [921, 366] width 503 height 336
click at [737, 495] on img at bounding box center [921, 366] width 503 height 336
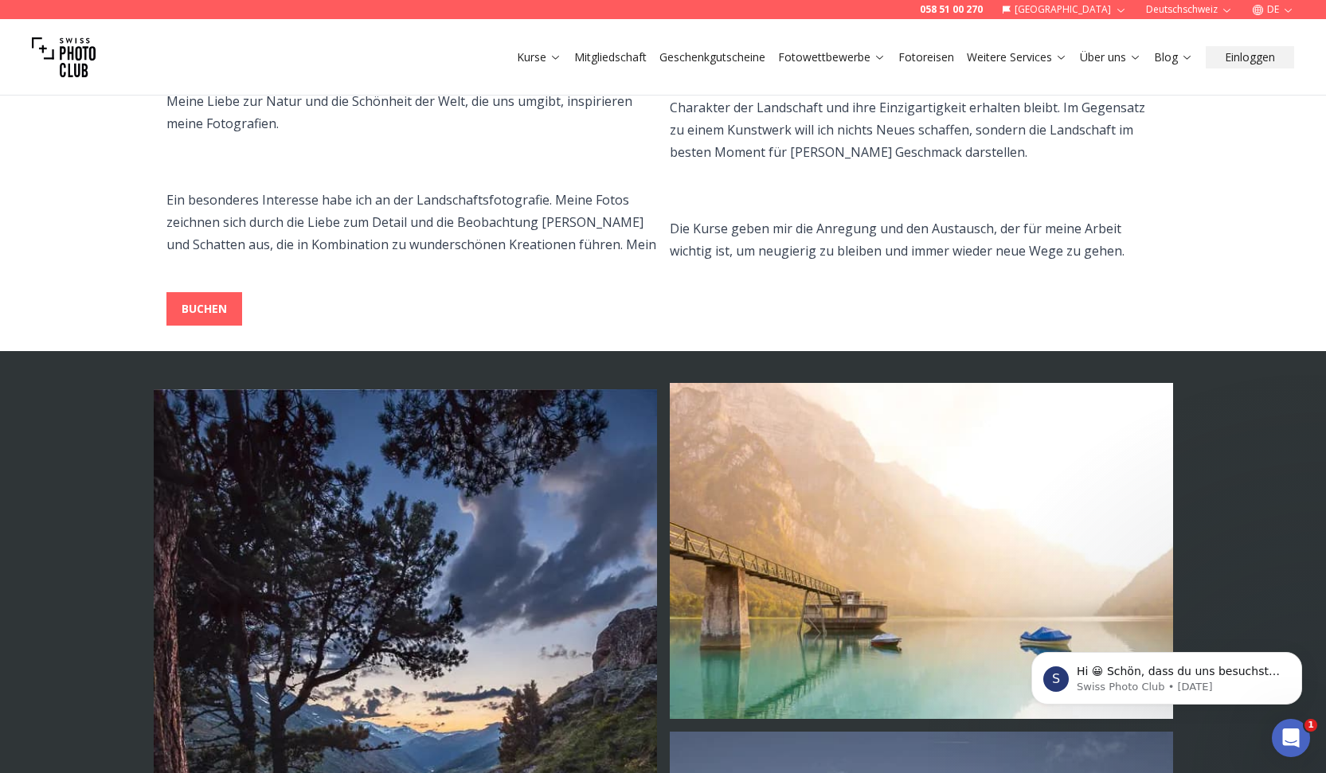
scroll to position [0, 0]
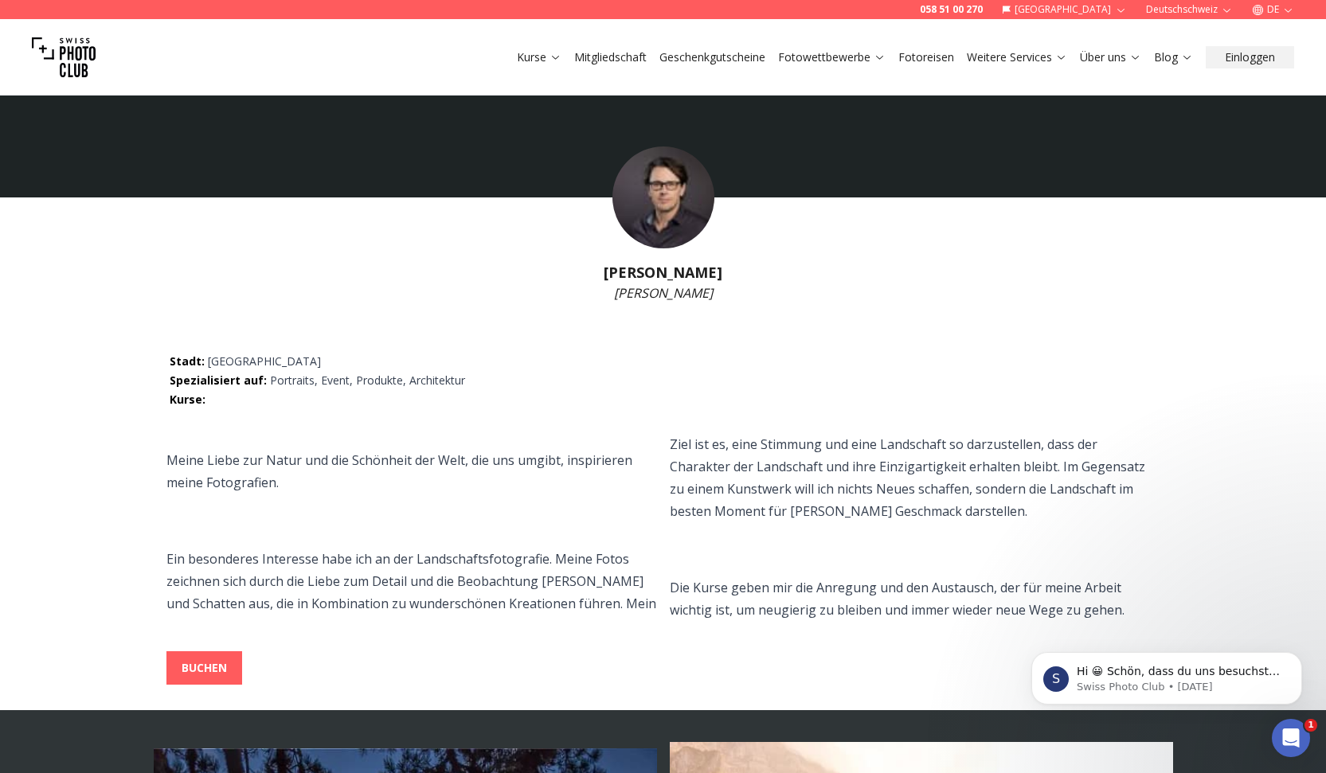
click at [898, 65] on link "Fotoreisen" at bounding box center [926, 57] width 56 height 16
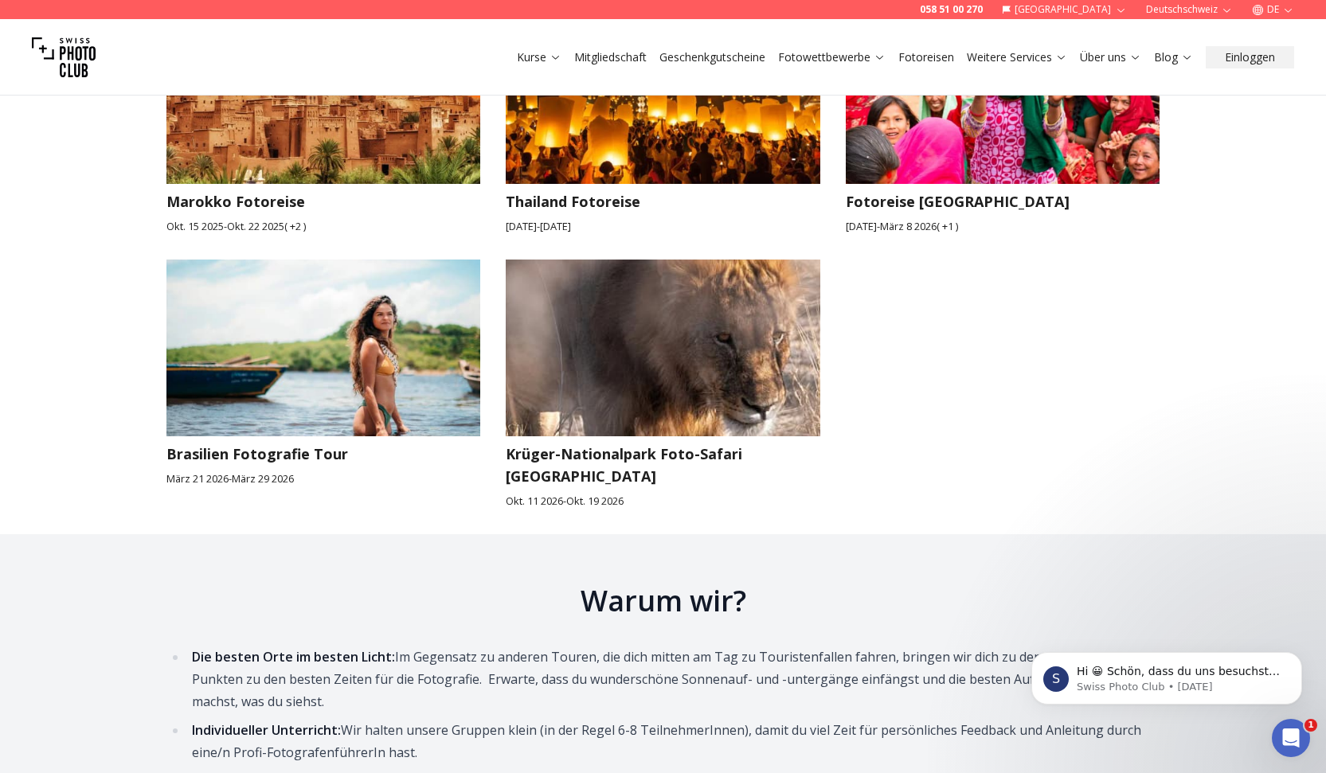
scroll to position [2794, 0]
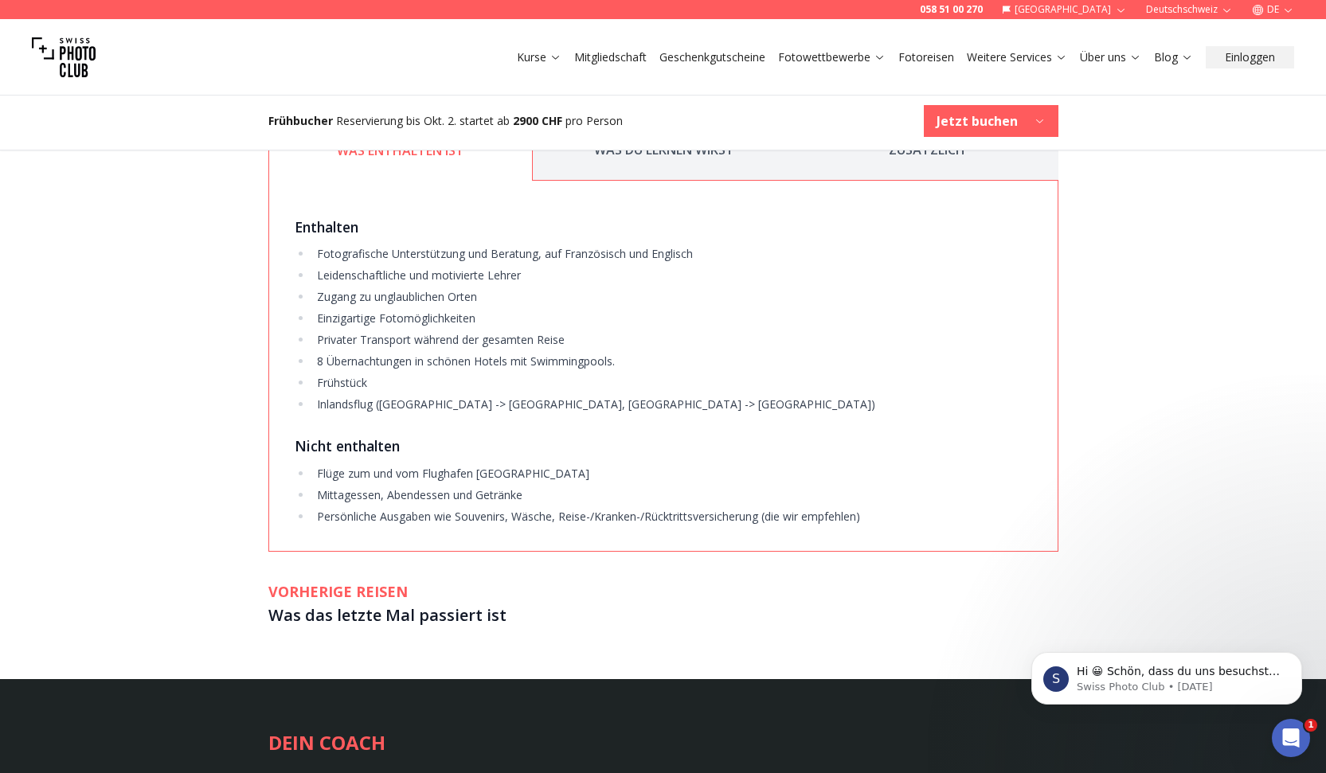
scroll to position [3136, 0]
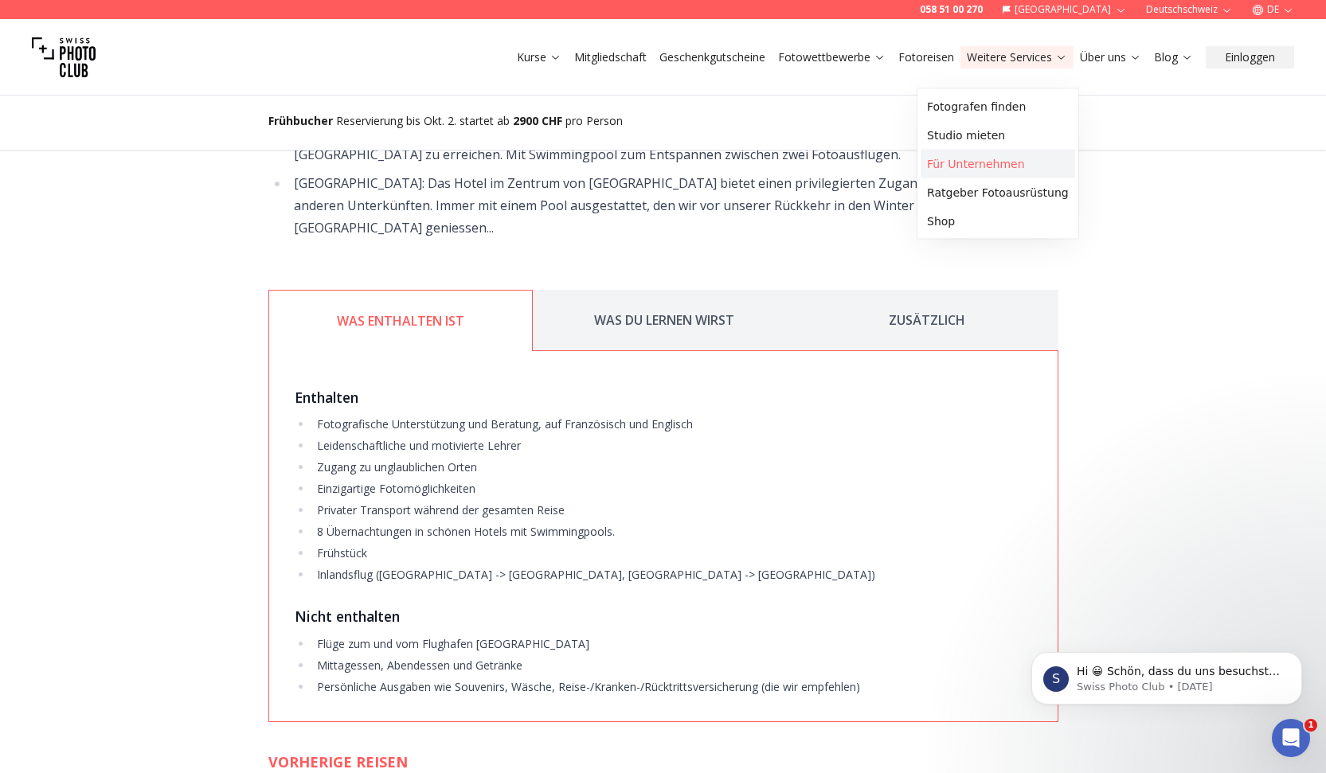
click at [1021, 178] on link "Für Unternehmen" at bounding box center [998, 164] width 154 height 29
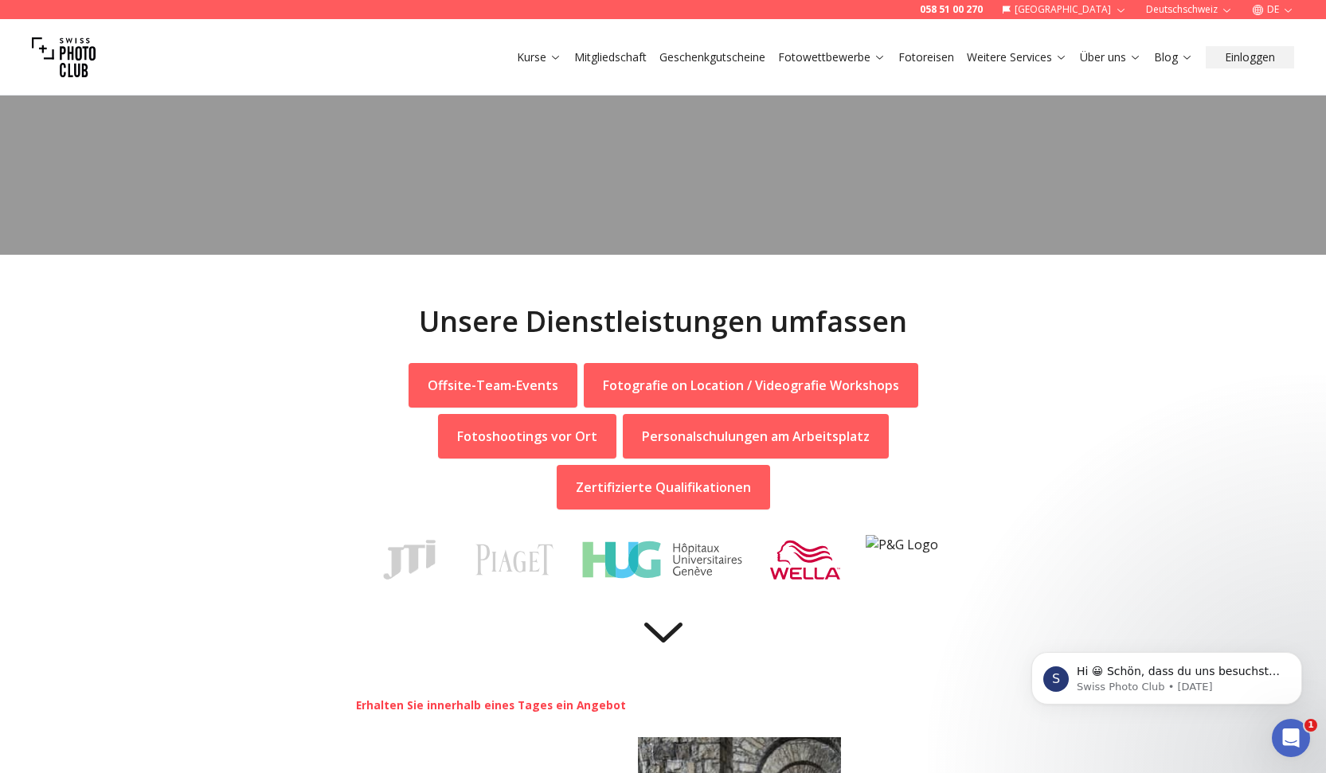
scroll to position [586, 0]
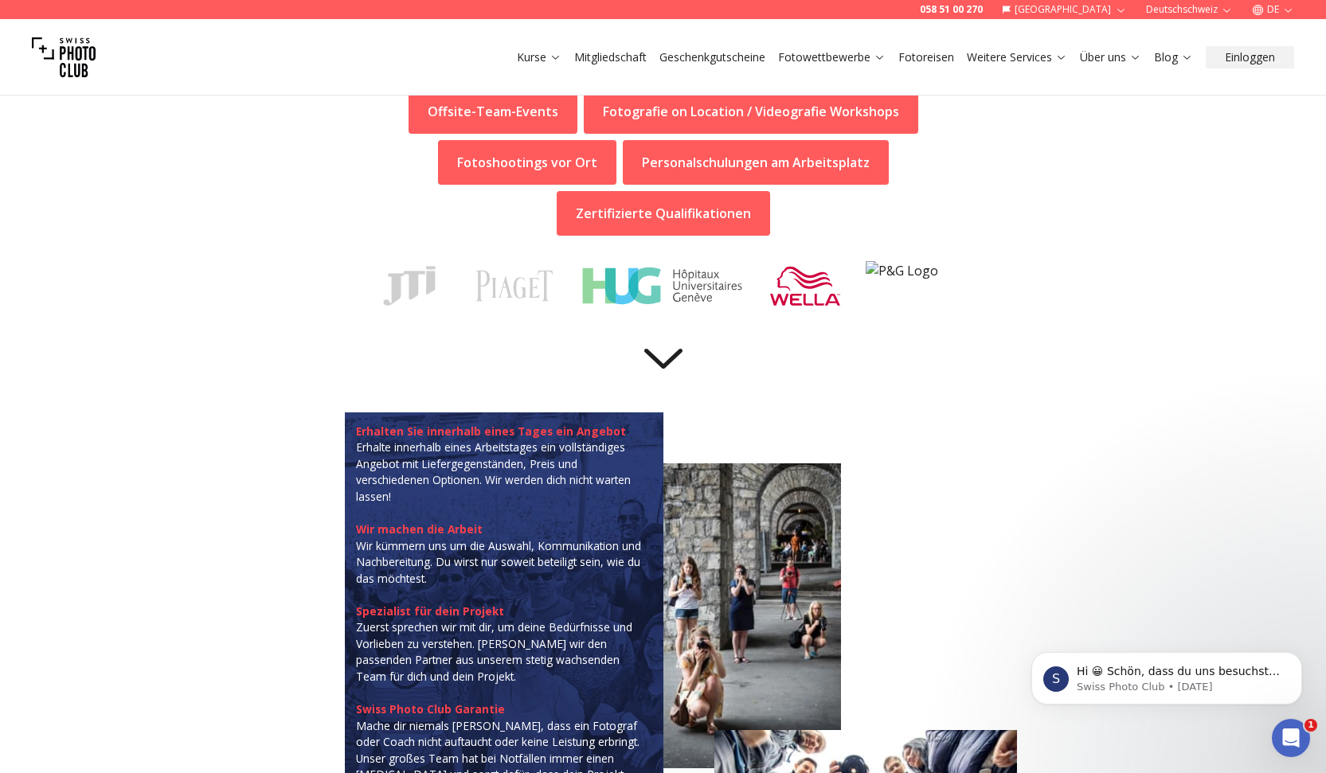
click at [665, 387] on icon at bounding box center [664, 355] width 64 height 64
click at [689, 311] on img at bounding box center [662, 285] width 165 height 49
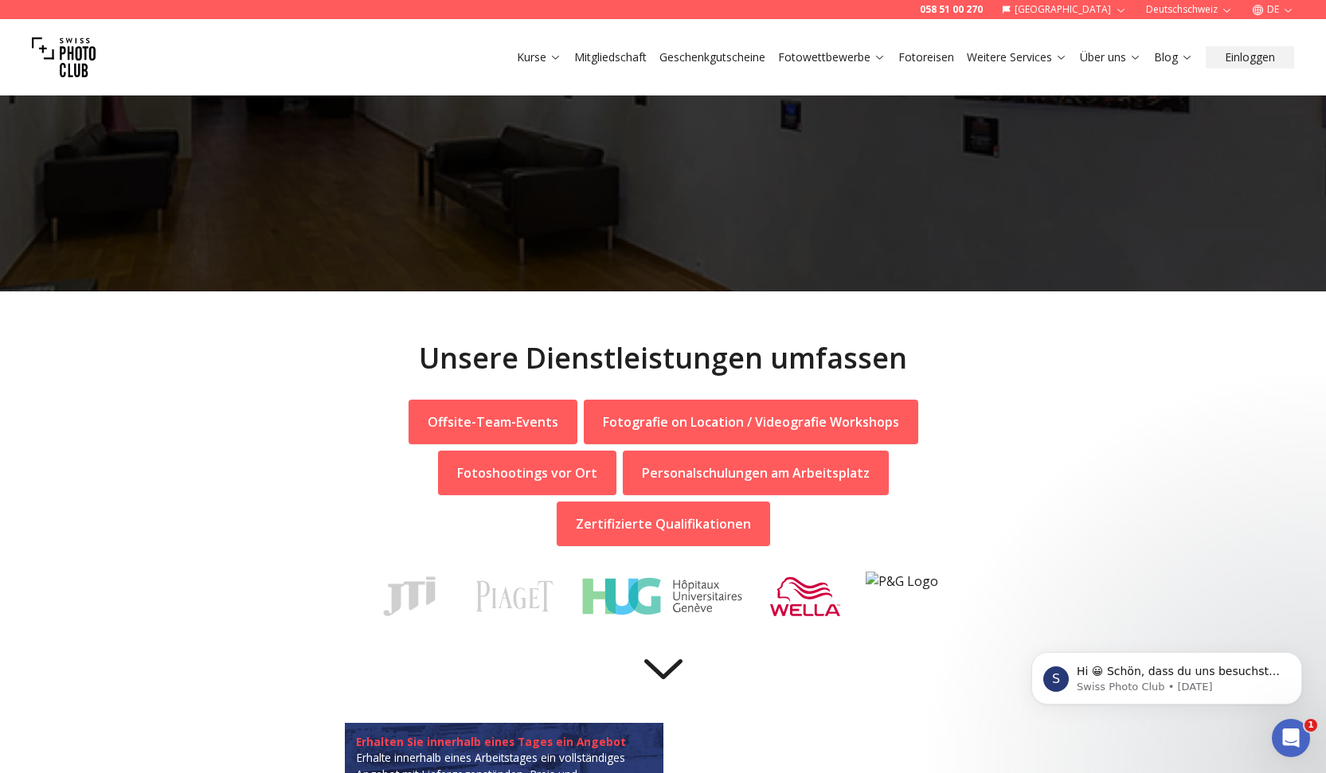
scroll to position [0, 0]
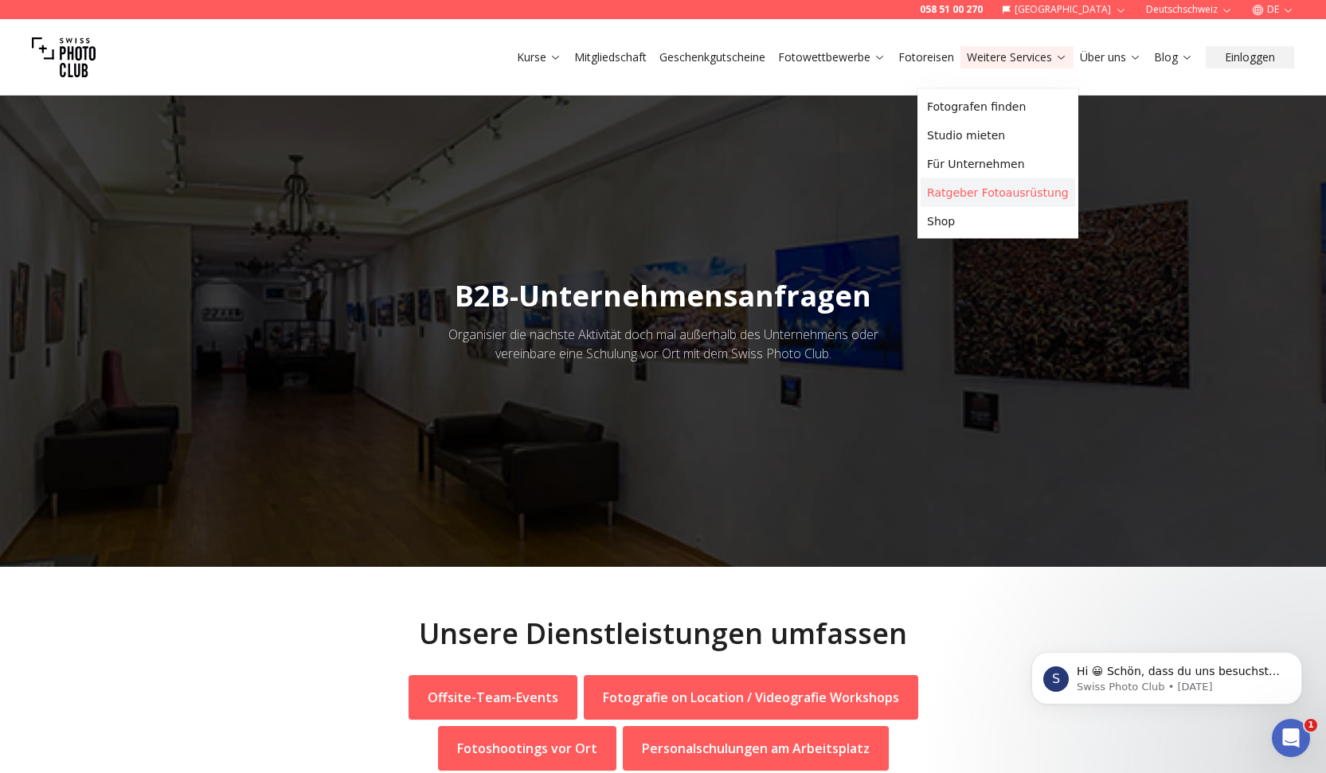
click at [999, 207] on link "Ratgeber Fotoausrüstung" at bounding box center [998, 192] width 154 height 29
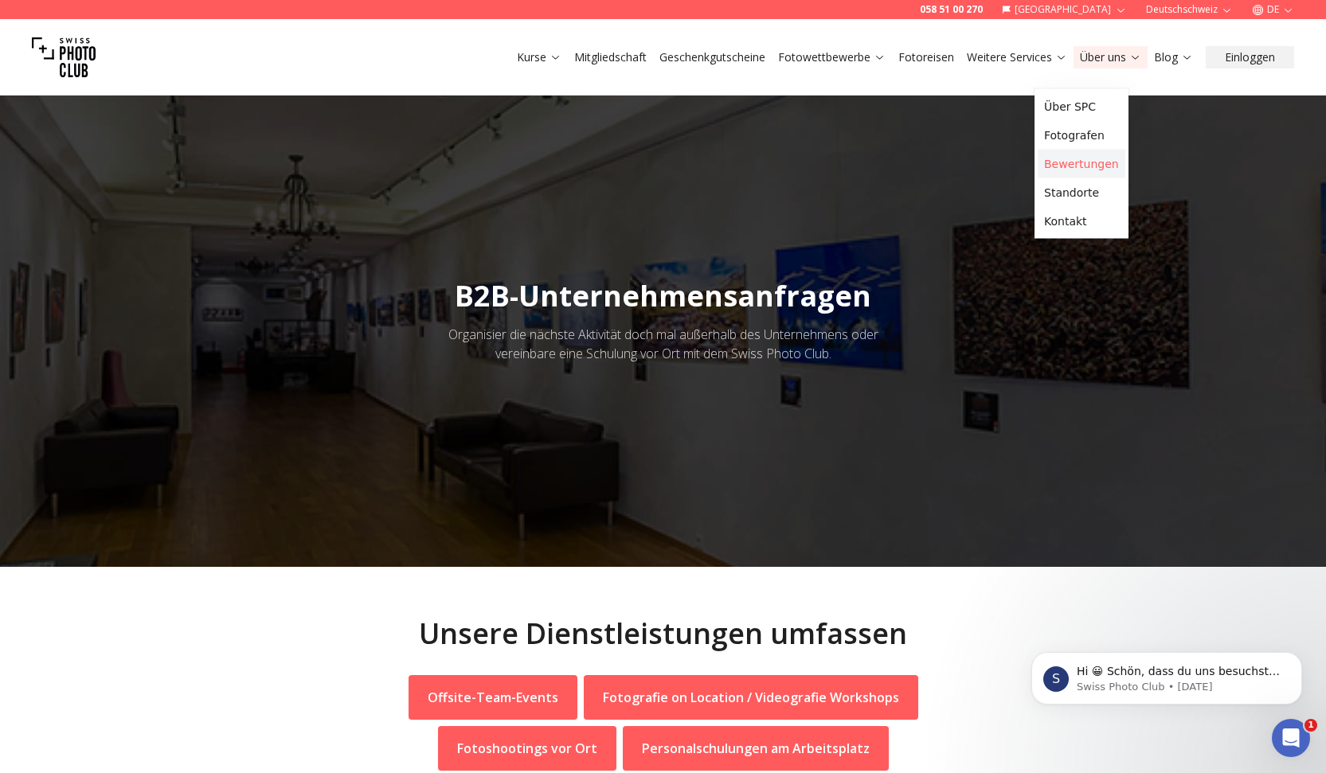
click at [1068, 178] on link "Bewertungen" at bounding box center [1082, 164] width 88 height 29
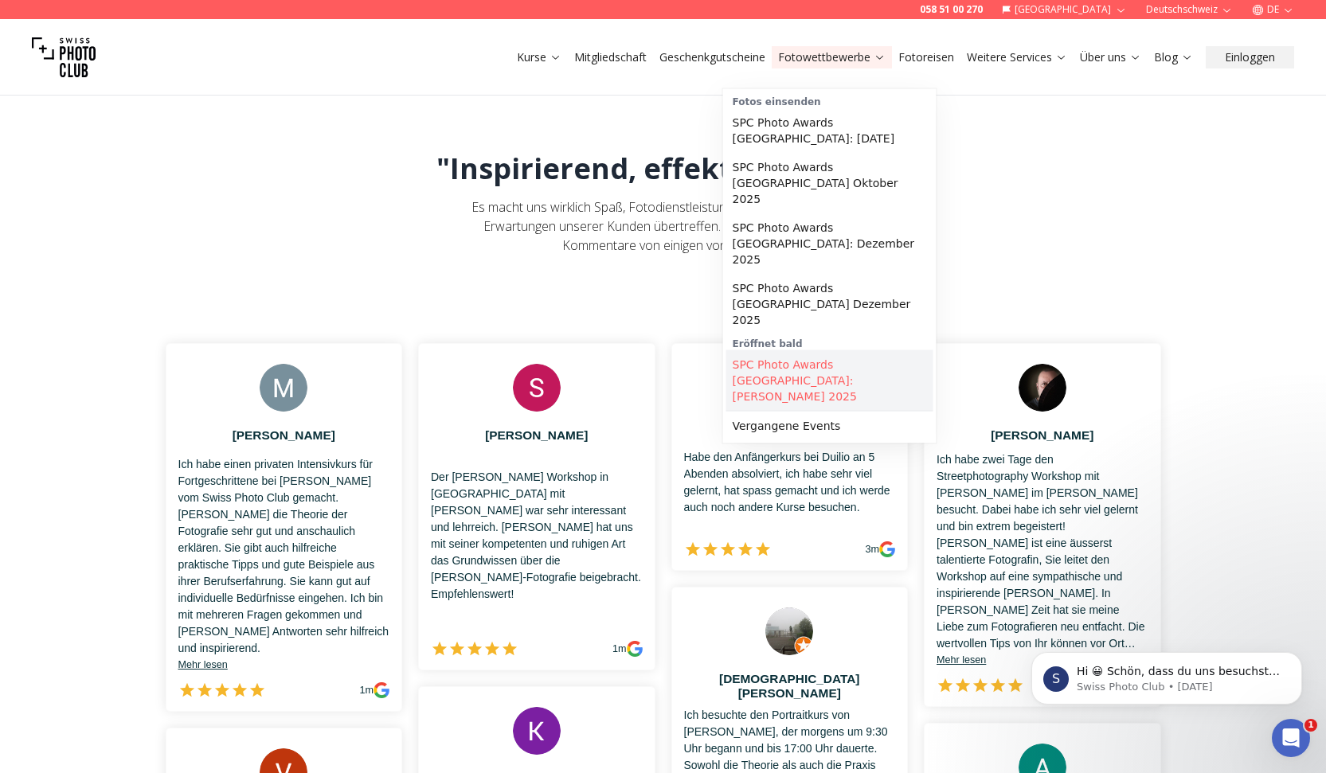
click at [853, 371] on link "SPC Photo Awards Zürich: Herbst 2025" at bounding box center [829, 380] width 207 height 61
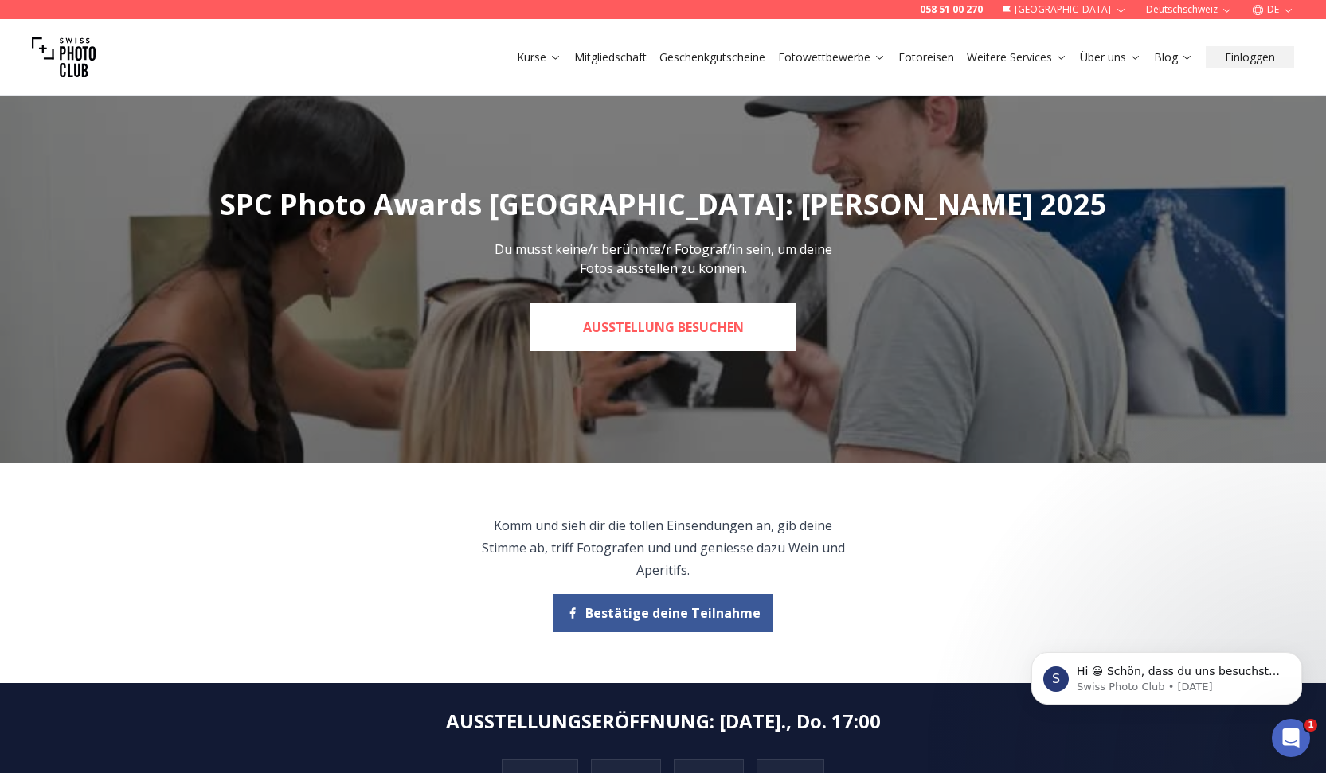
click at [746, 351] on link "Ausstellung besuchen" at bounding box center [663, 327] width 266 height 48
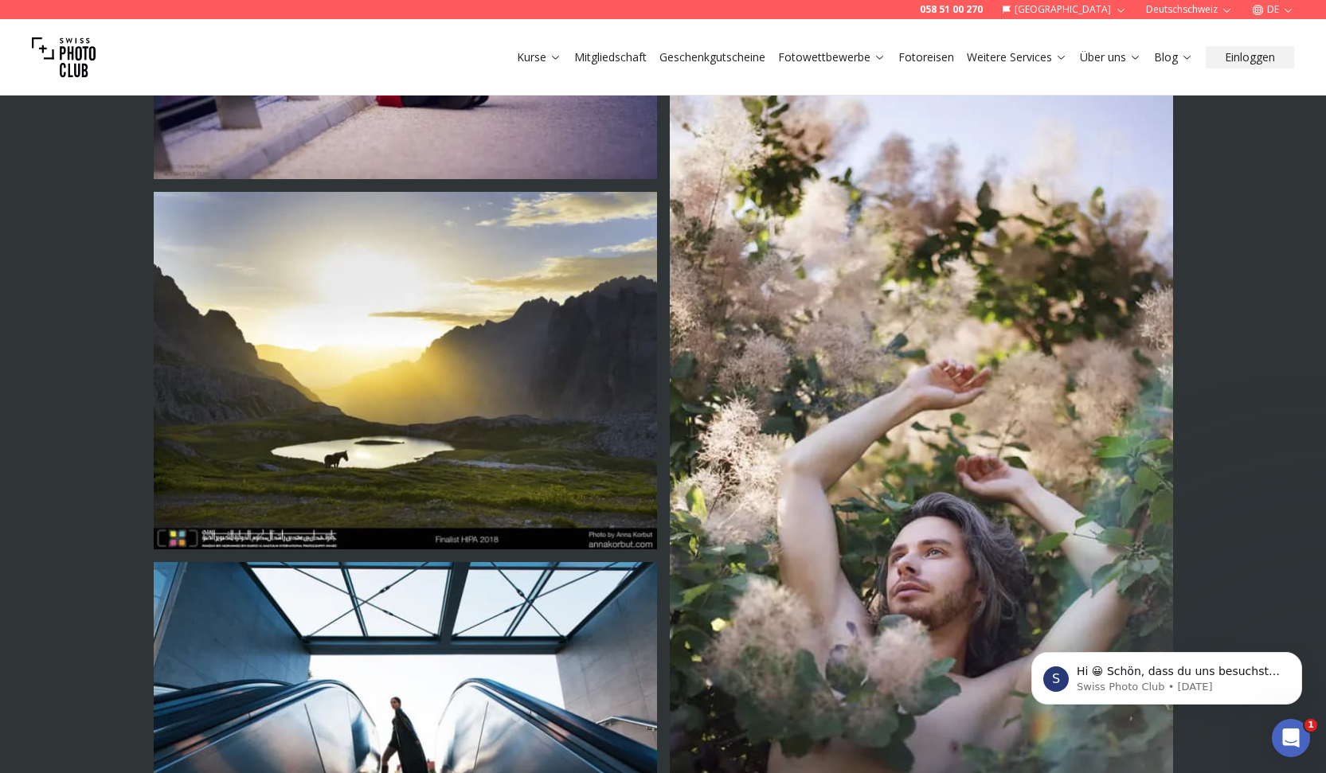
scroll to position [746, 0]
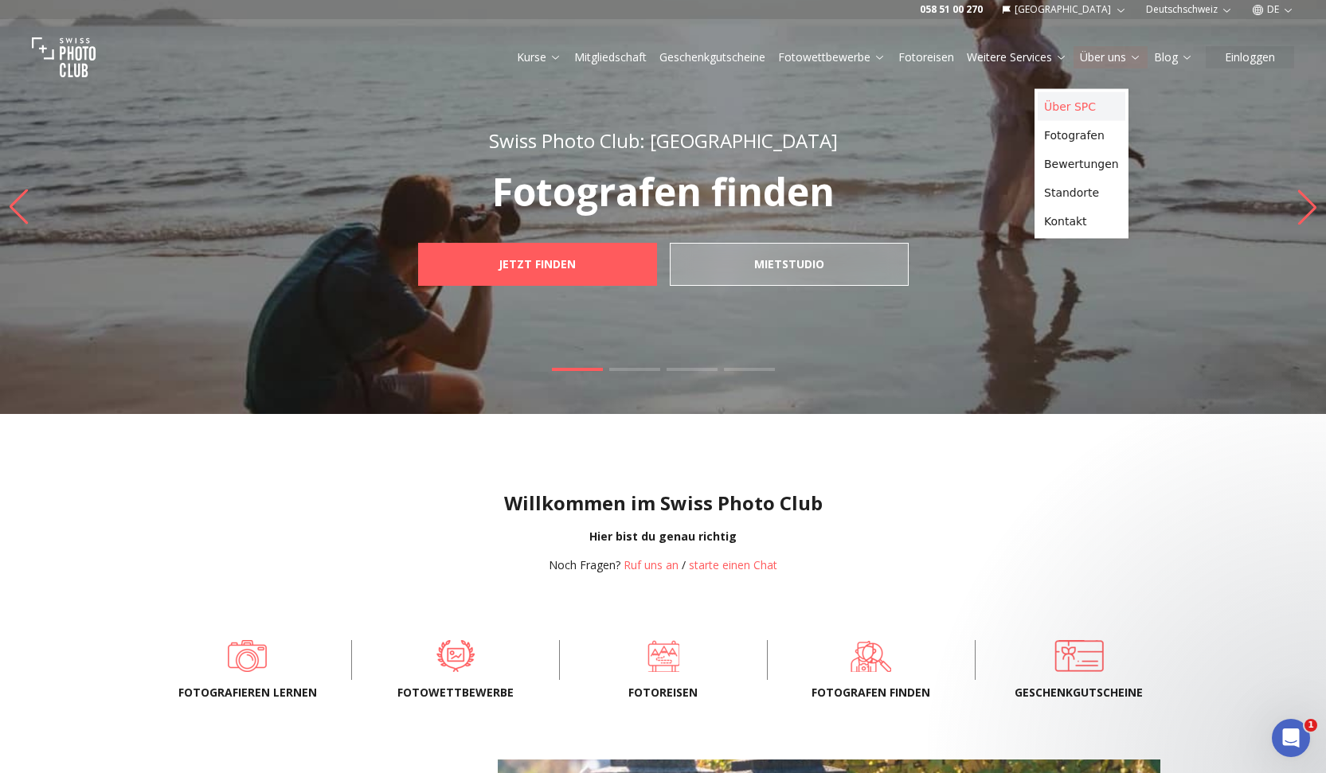
click at [1085, 106] on link "Über SPC" at bounding box center [1082, 106] width 88 height 29
